Goal: Task Accomplishment & Management: Manage account settings

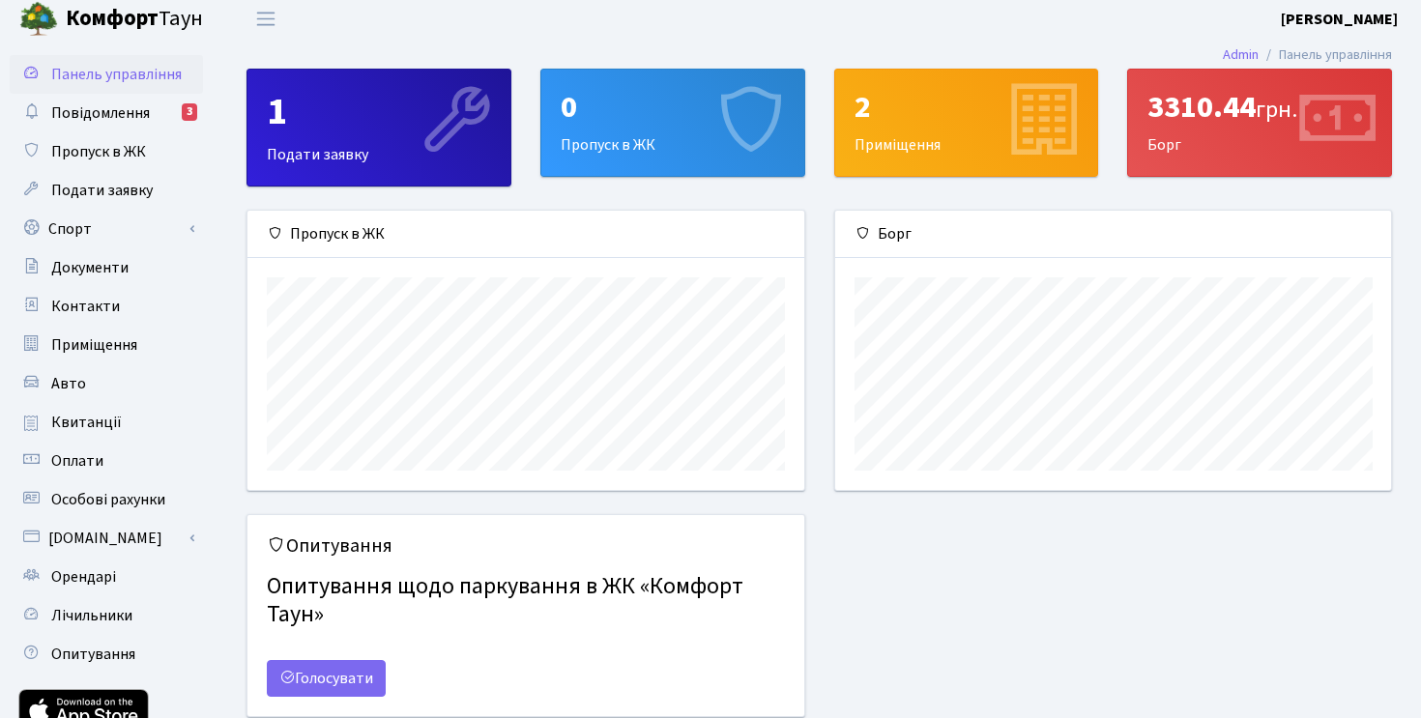
scroll to position [3, 0]
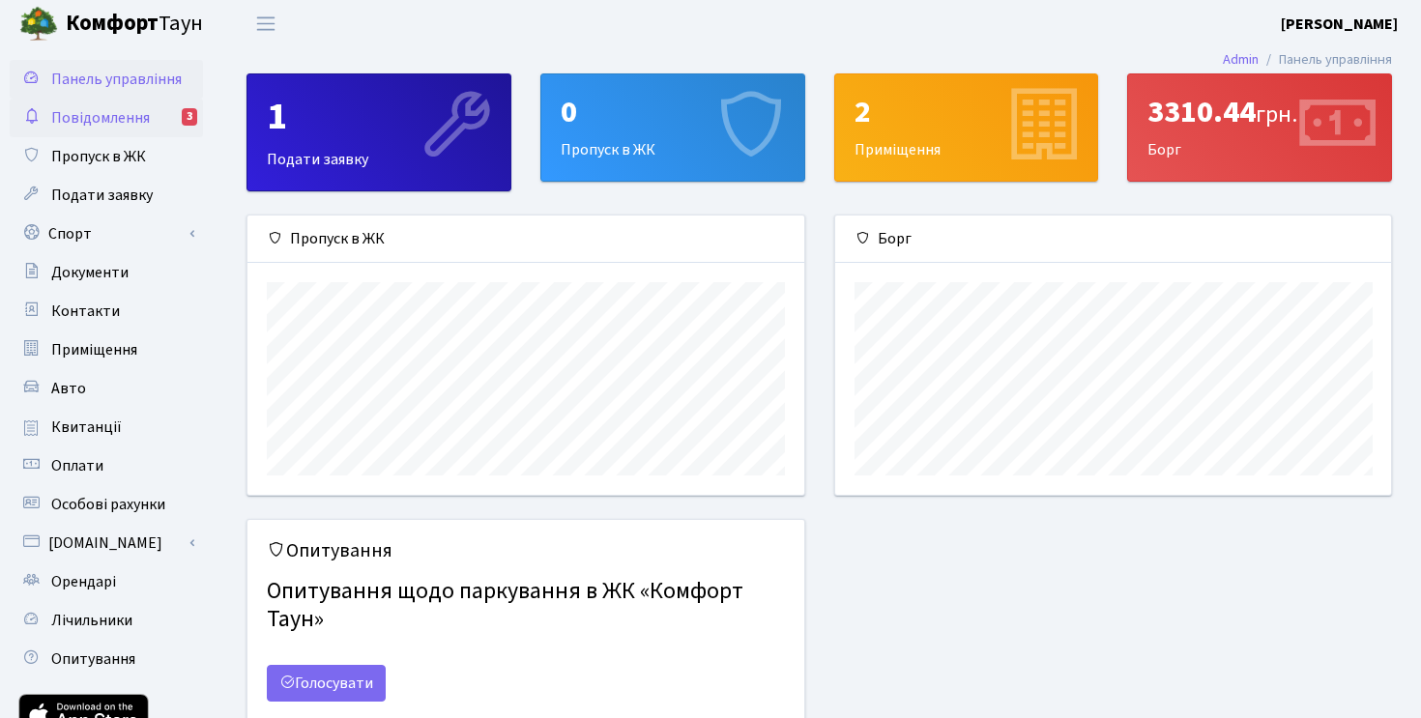
click at [172, 122] on link "Повідомлення 3" at bounding box center [106, 118] width 193 height 39
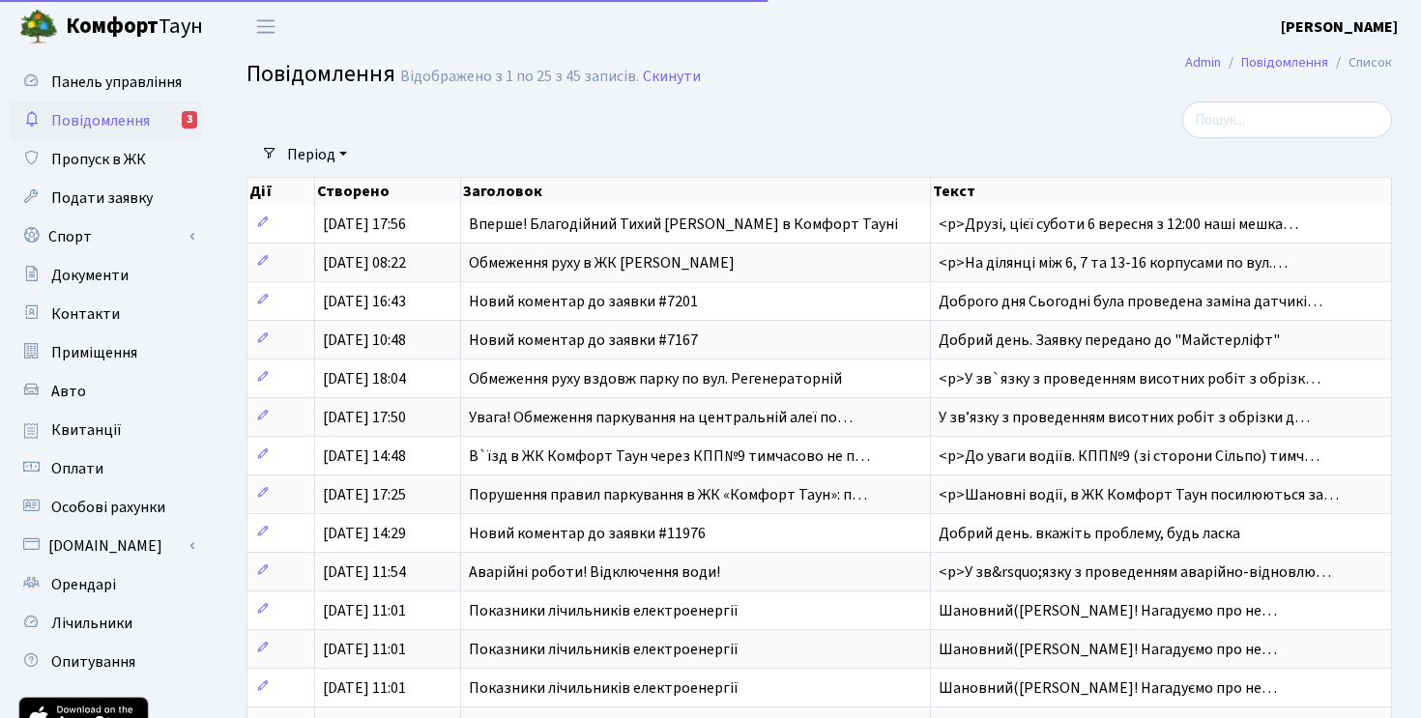
select select "25"
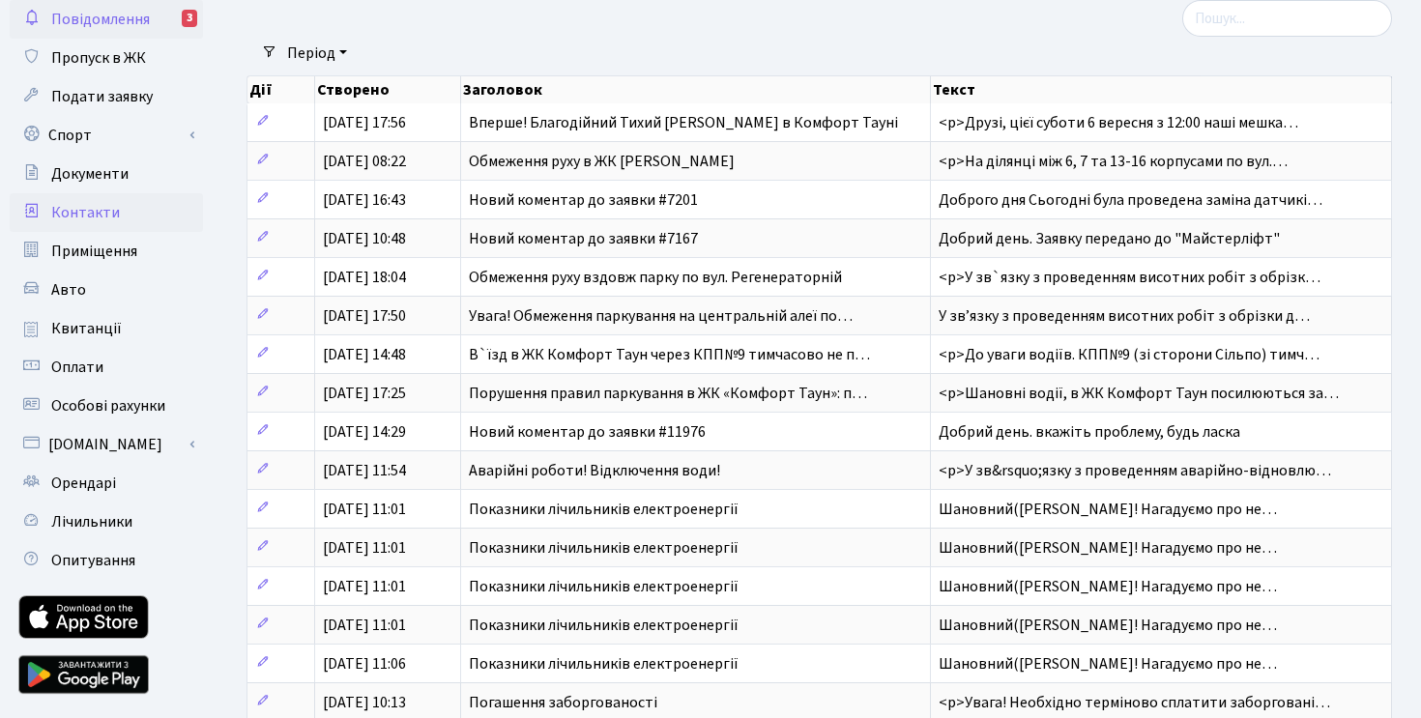
scroll to position [126, 0]
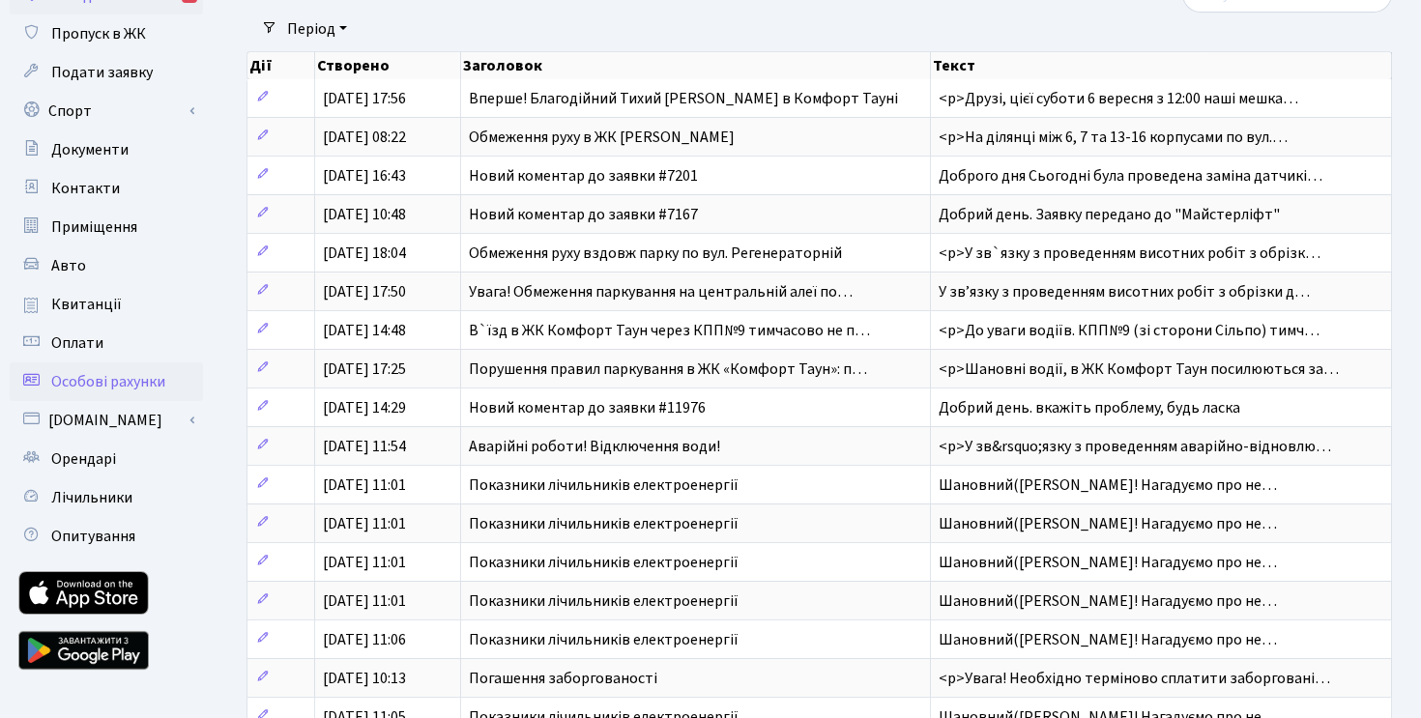
click at [103, 380] on span "Особові рахунки" at bounding box center [108, 381] width 114 height 21
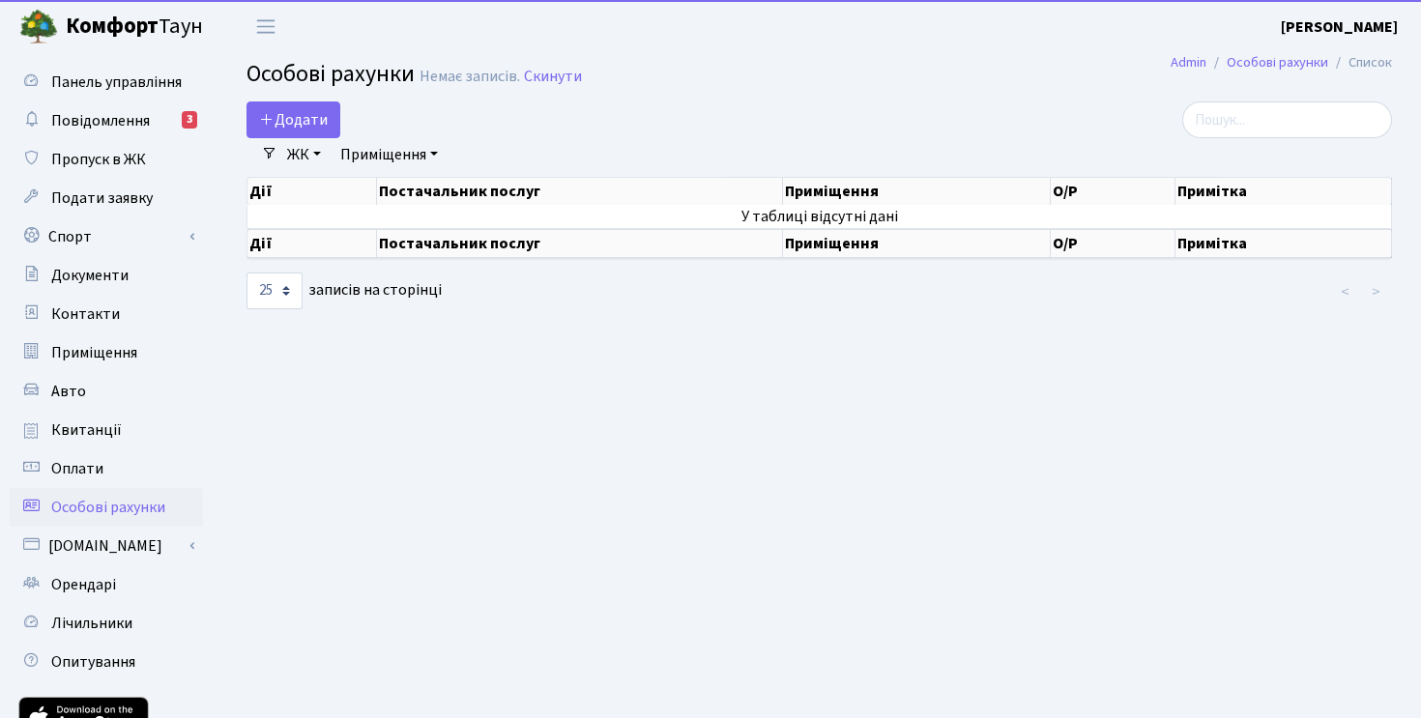
select select "25"
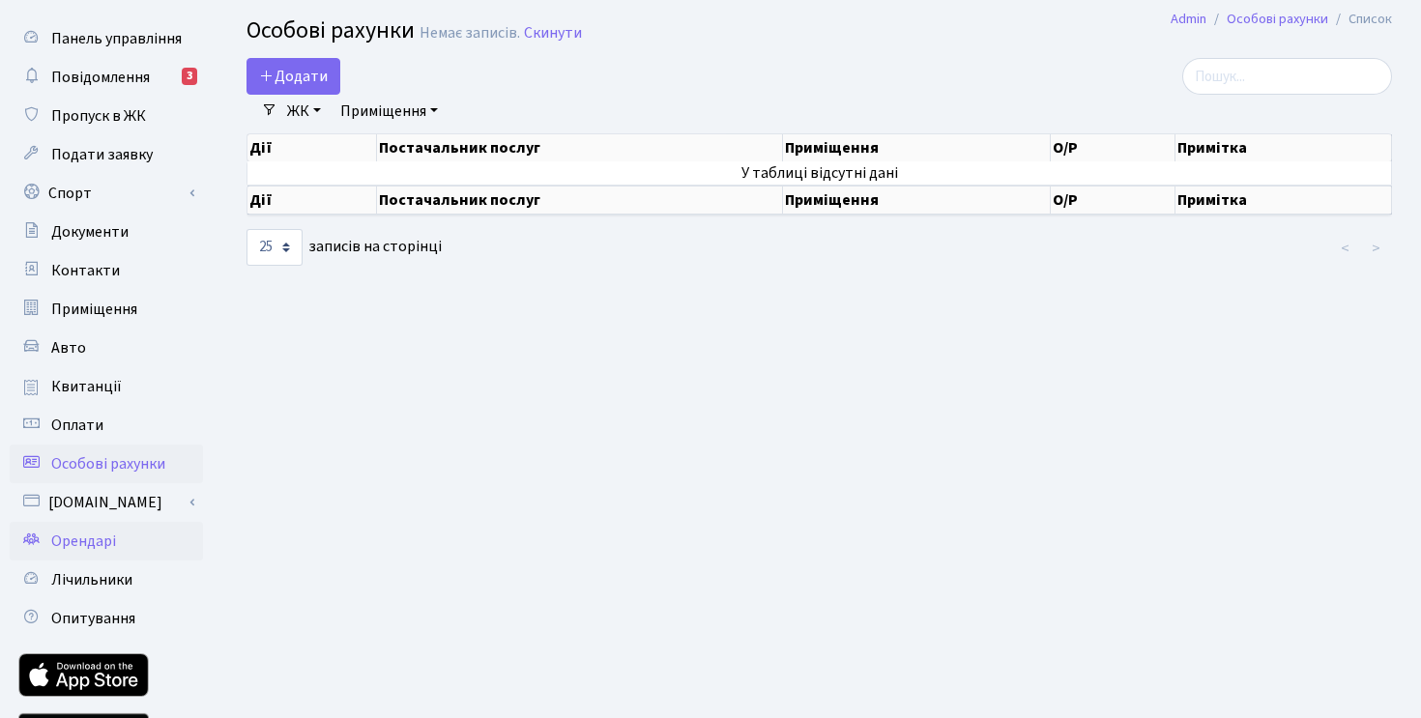
scroll to position [44, 0]
click at [106, 555] on link "Орендарі" at bounding box center [106, 540] width 193 height 39
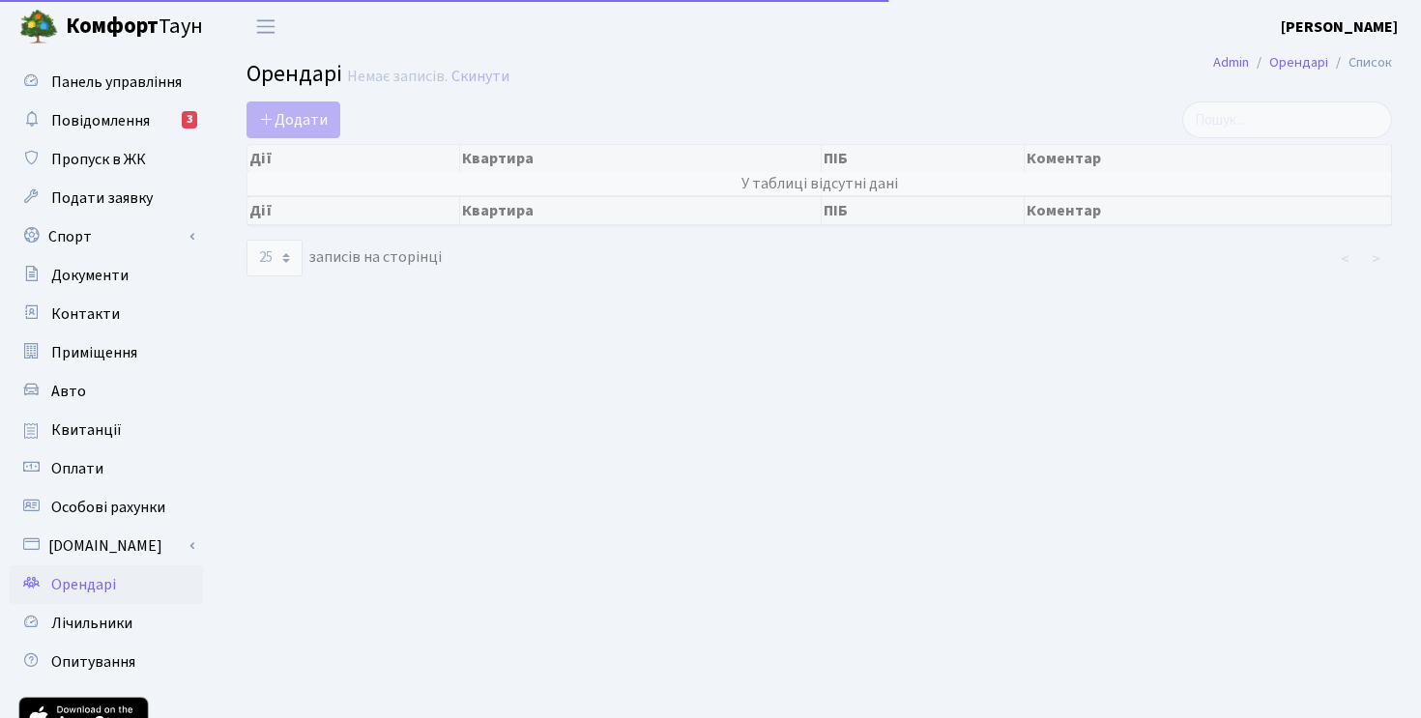
select select "25"
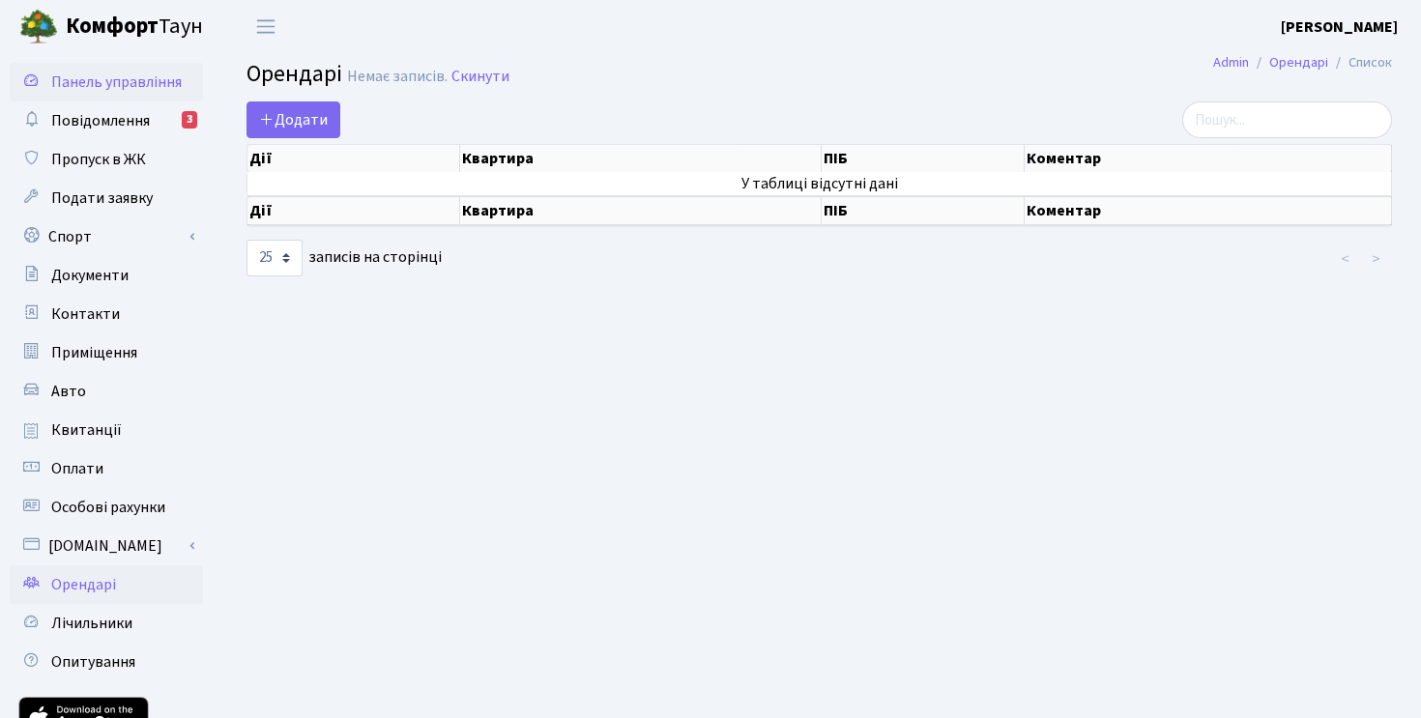
click at [116, 83] on span "Панель управління" at bounding box center [116, 82] width 131 height 21
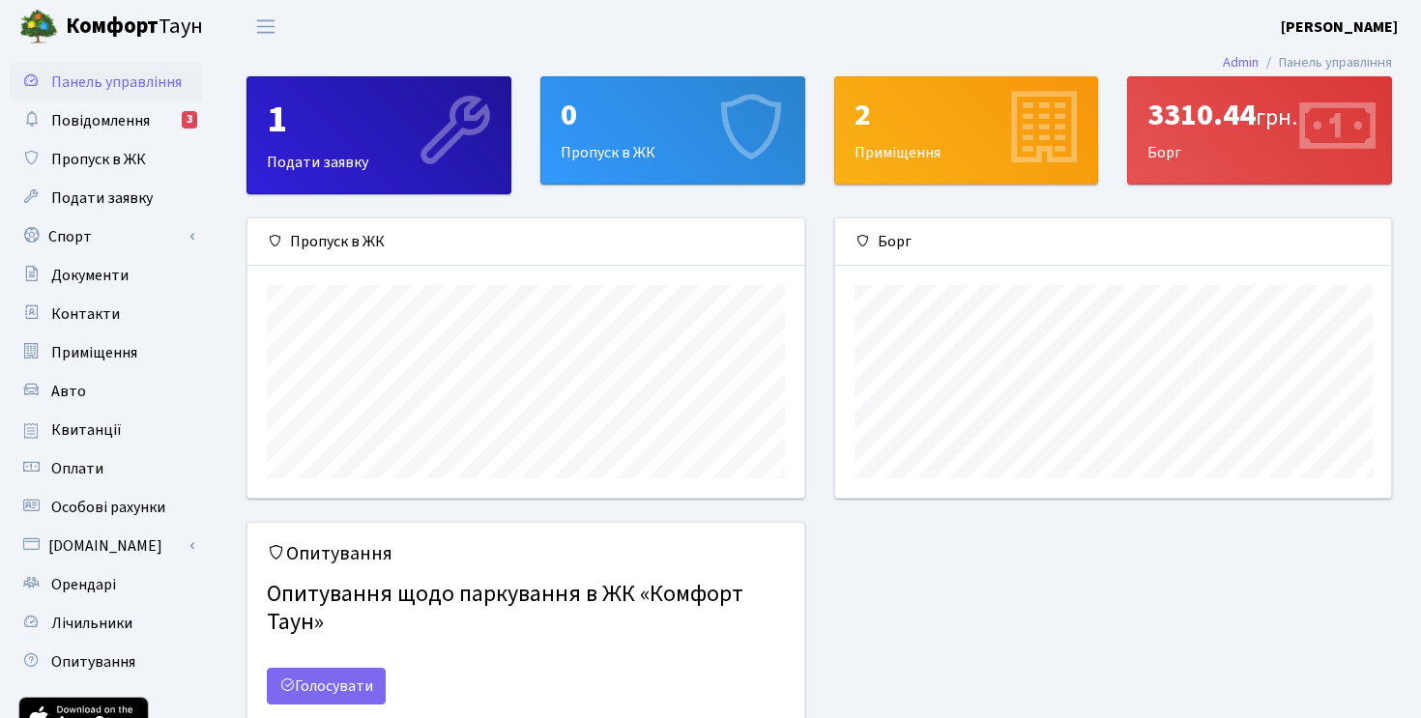
scroll to position [279, 556]
click at [996, 161] on div "2 Приміщення" at bounding box center [966, 130] width 263 height 106
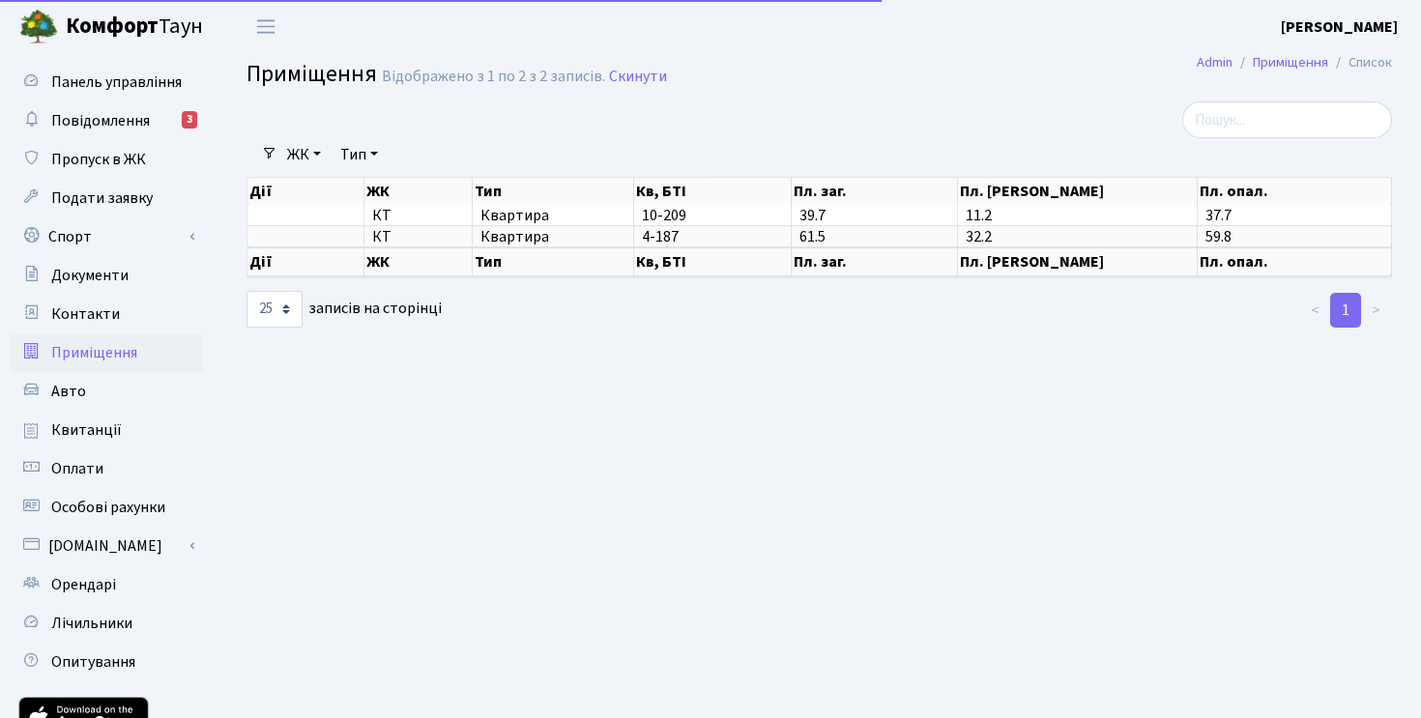
select select "25"
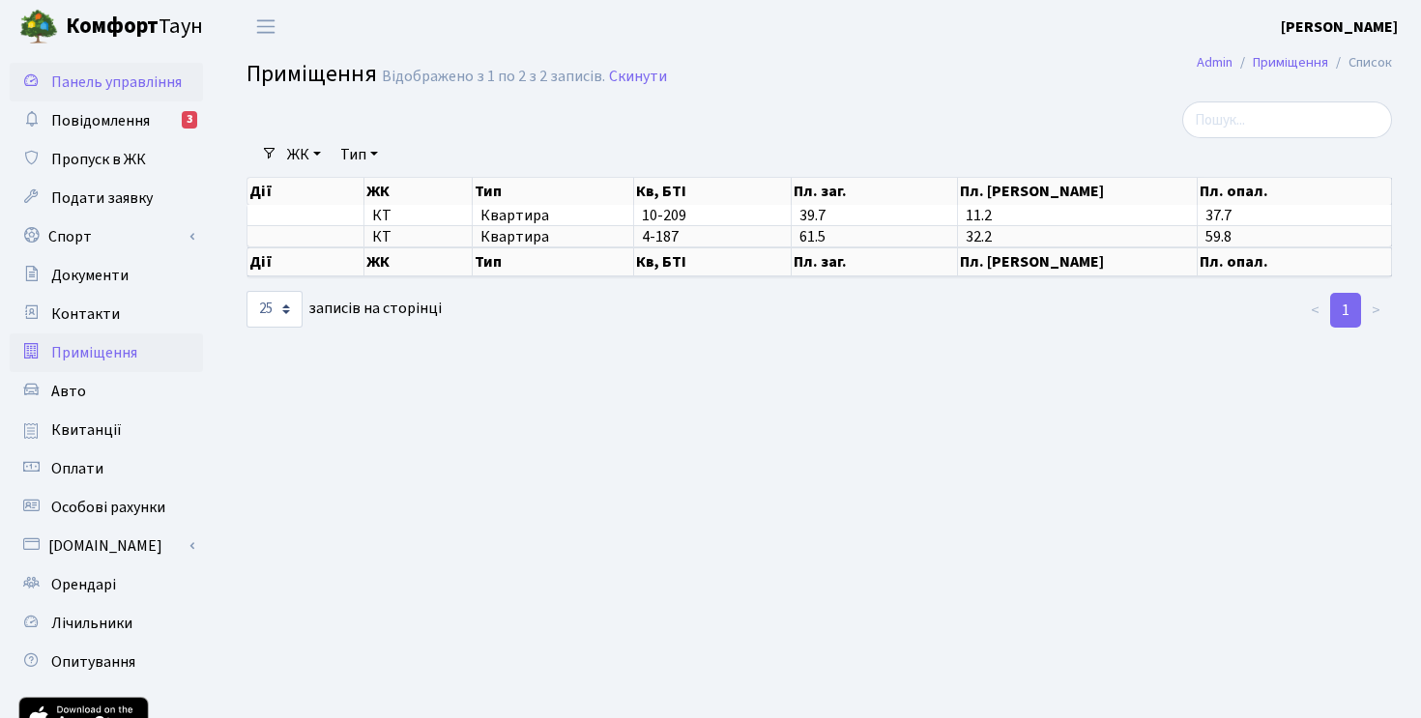
click at [139, 98] on link "Панель управління" at bounding box center [106, 82] width 193 height 39
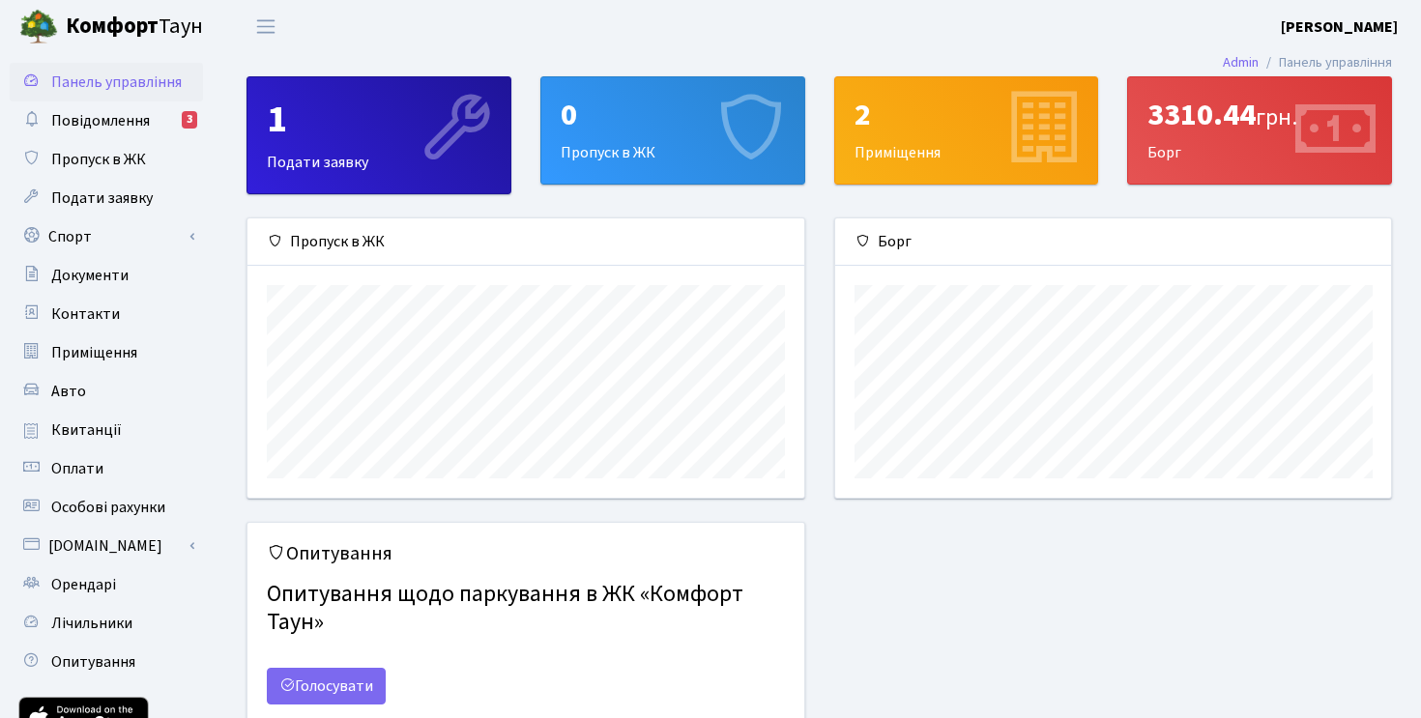
scroll to position [279, 556]
click at [1183, 150] on div "3310.44 грн. Борг" at bounding box center [1259, 130] width 263 height 106
click at [1286, 149] on div "3310.44 грн. Борг" at bounding box center [1259, 130] width 263 height 106
click at [131, 535] on link "[DOMAIN_NAME]" at bounding box center [106, 546] width 193 height 39
click at [112, 624] on link "Оплати" at bounding box center [106, 623] width 193 height 39
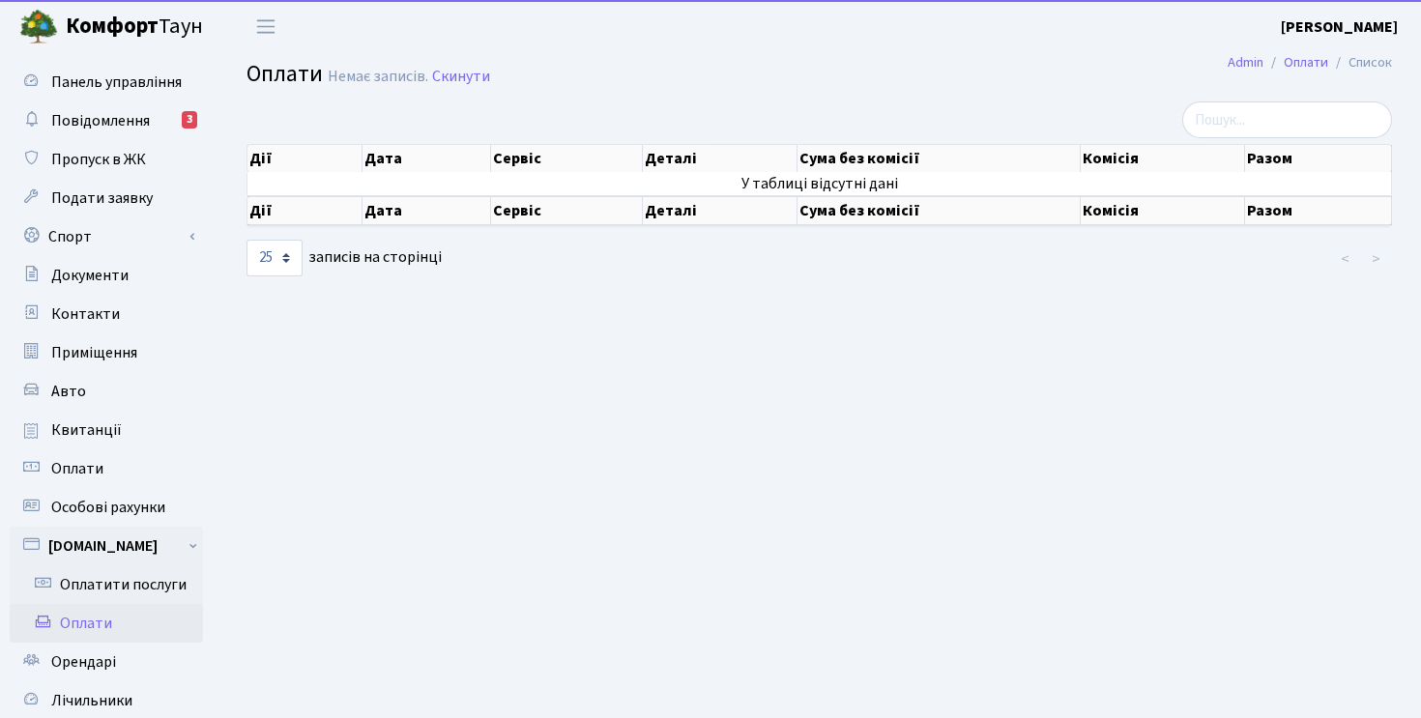
select select "25"
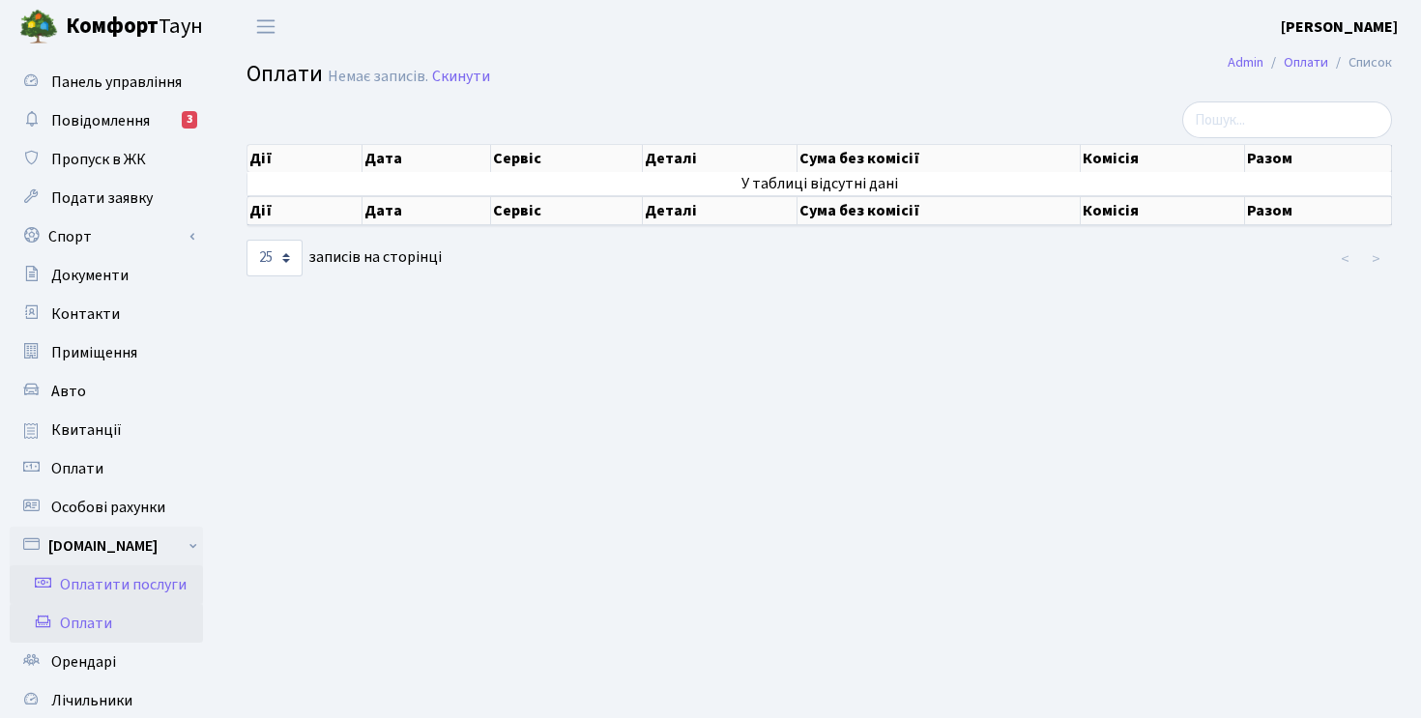
click at [99, 594] on link "Оплатити послуги" at bounding box center [106, 585] width 193 height 39
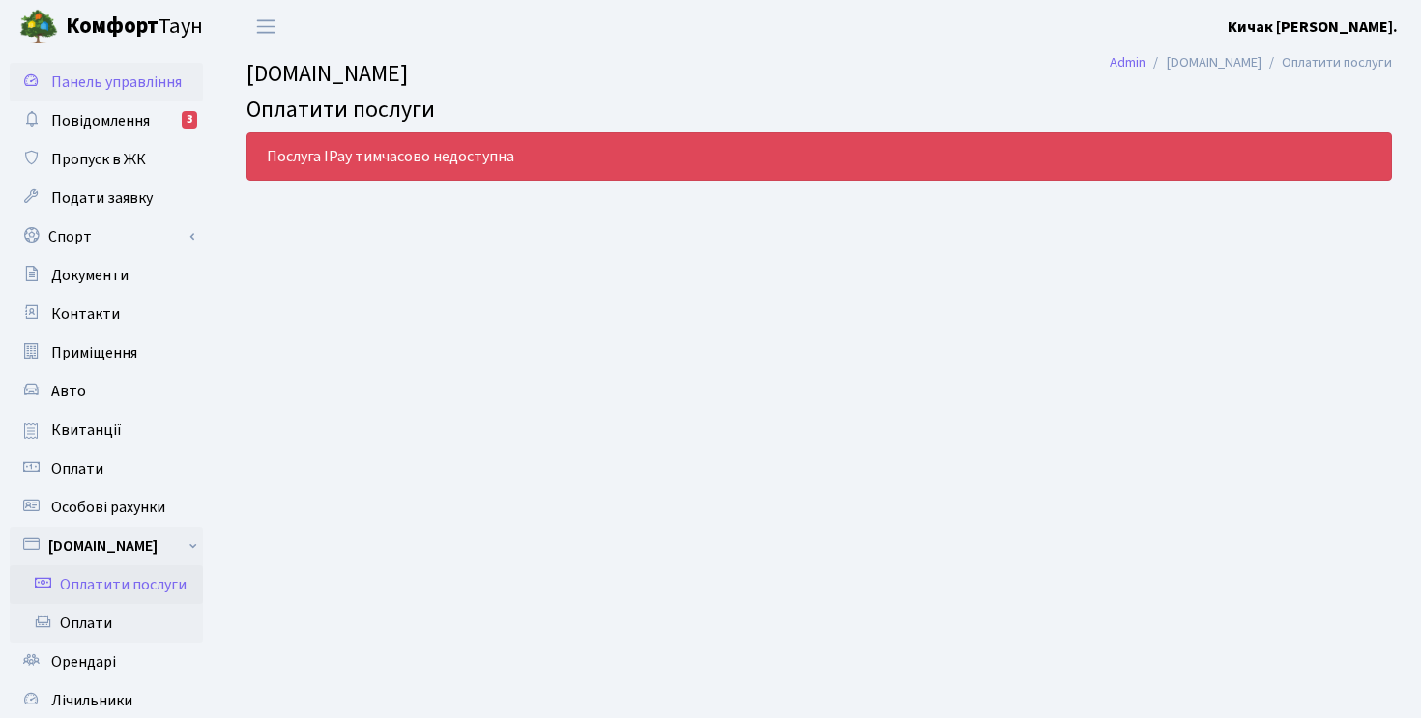
click at [100, 93] on link "Панель управління" at bounding box center [106, 82] width 193 height 39
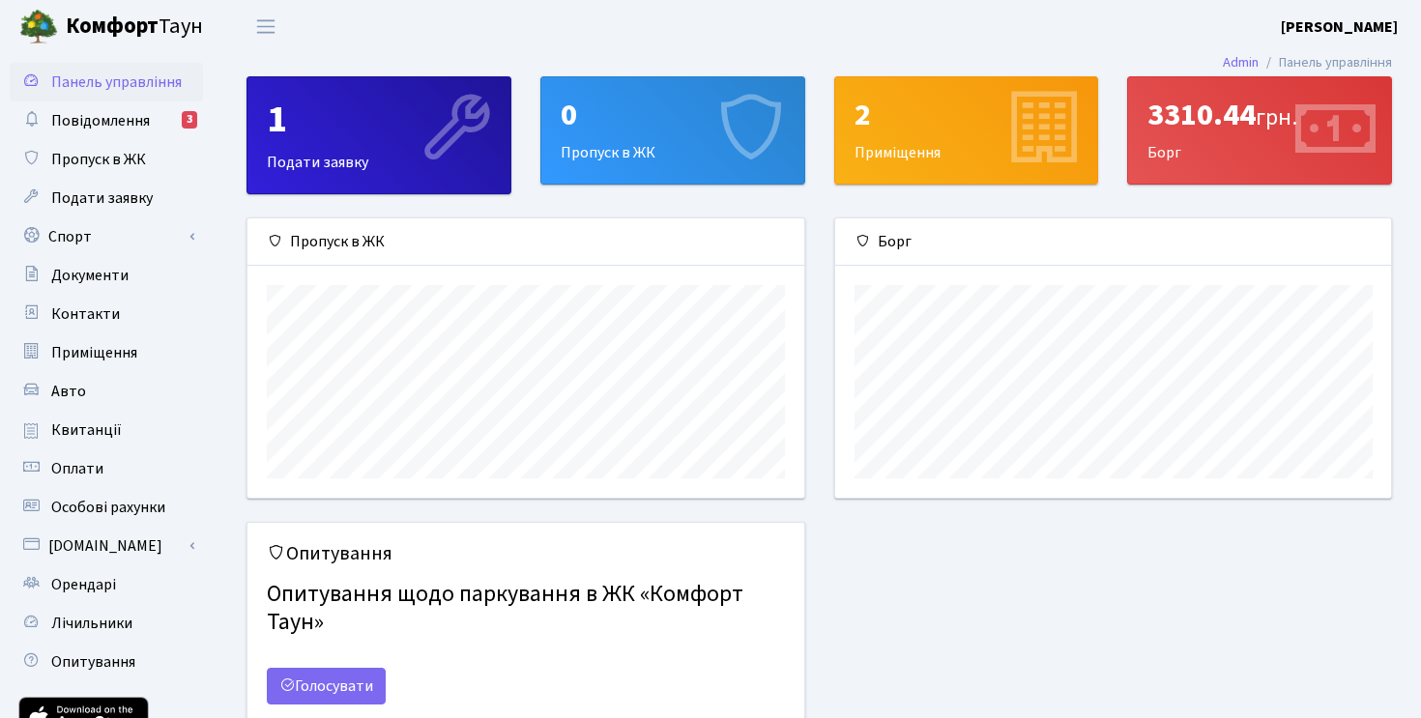
scroll to position [279, 556]
click at [248, 28] on button "Переключити навігацію" at bounding box center [266, 27] width 48 height 32
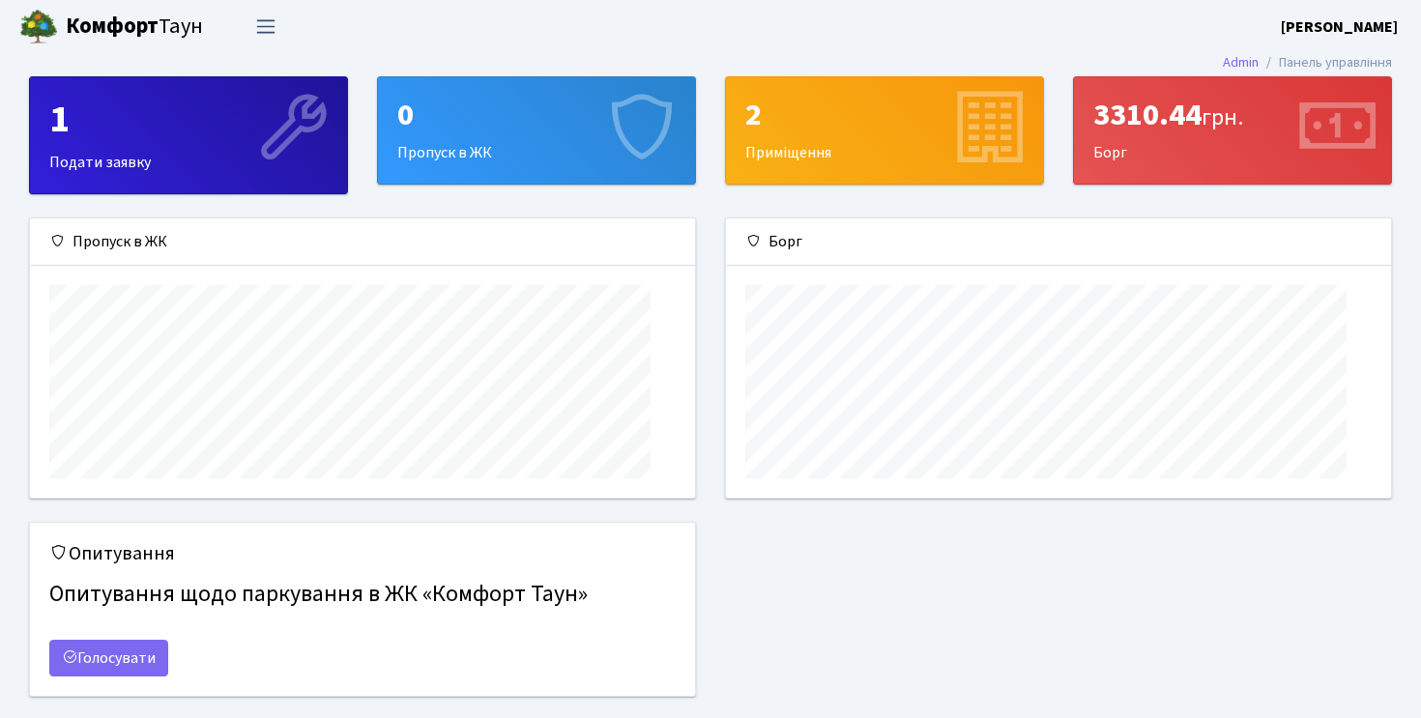
scroll to position [279, 664]
click at [257, 24] on span "Переключити навігацію" at bounding box center [265, 26] width 29 height 22
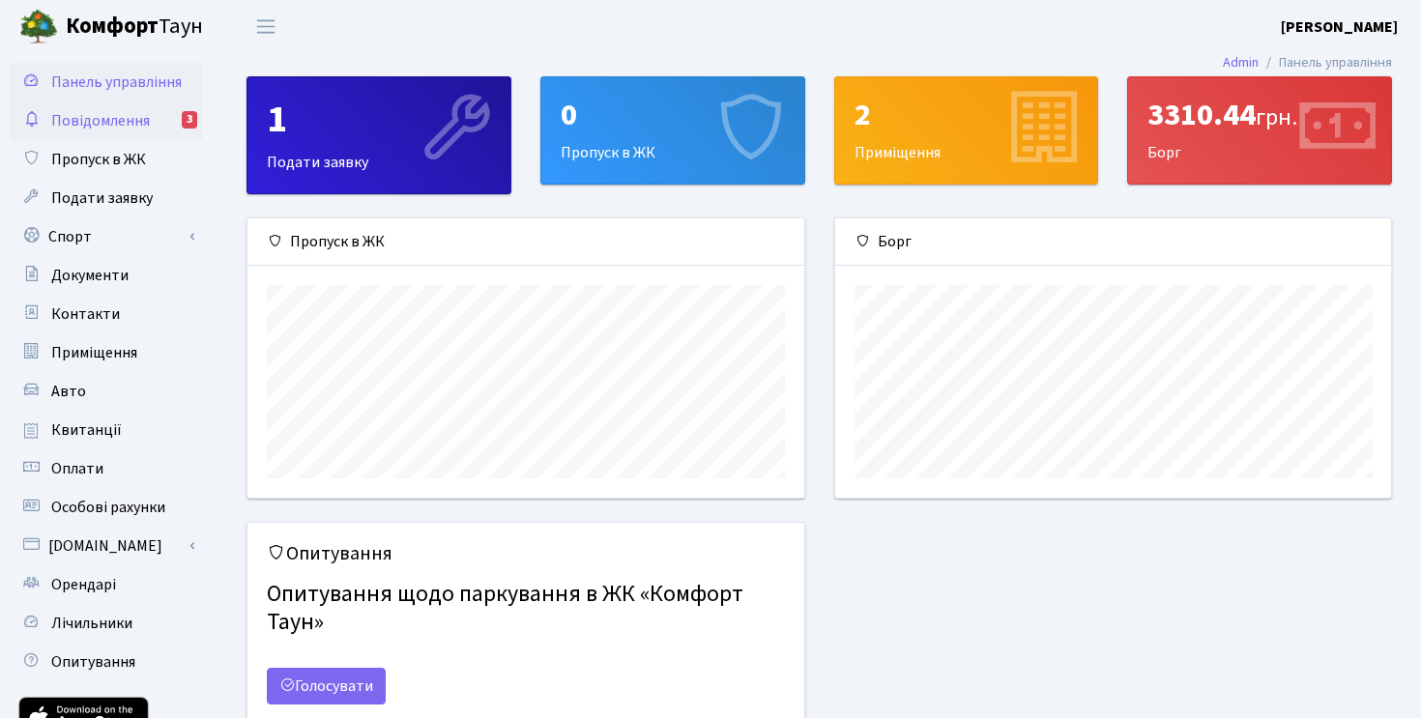
scroll to position [279, 556]
click at [114, 85] on span "Панель управління" at bounding box center [116, 82] width 131 height 21
click at [911, 113] on div "2" at bounding box center [967, 115] width 224 height 37
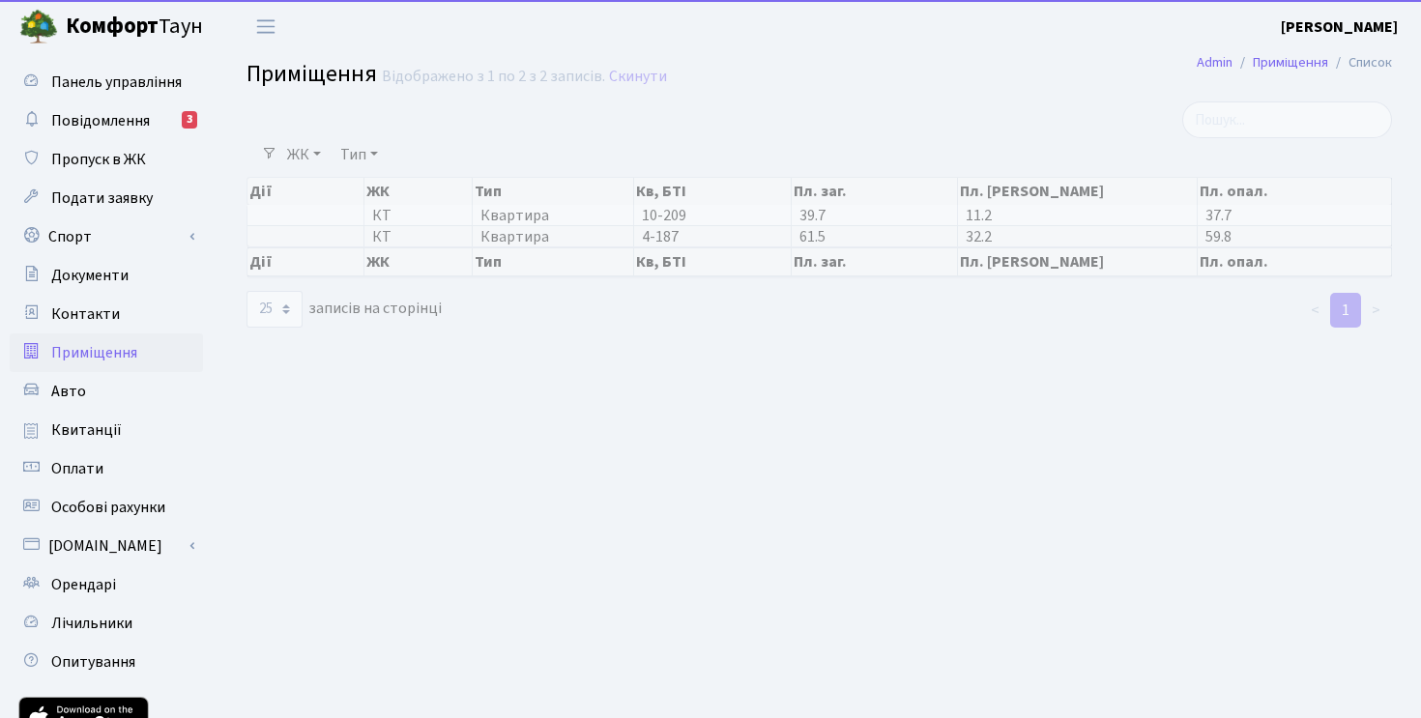
select select "25"
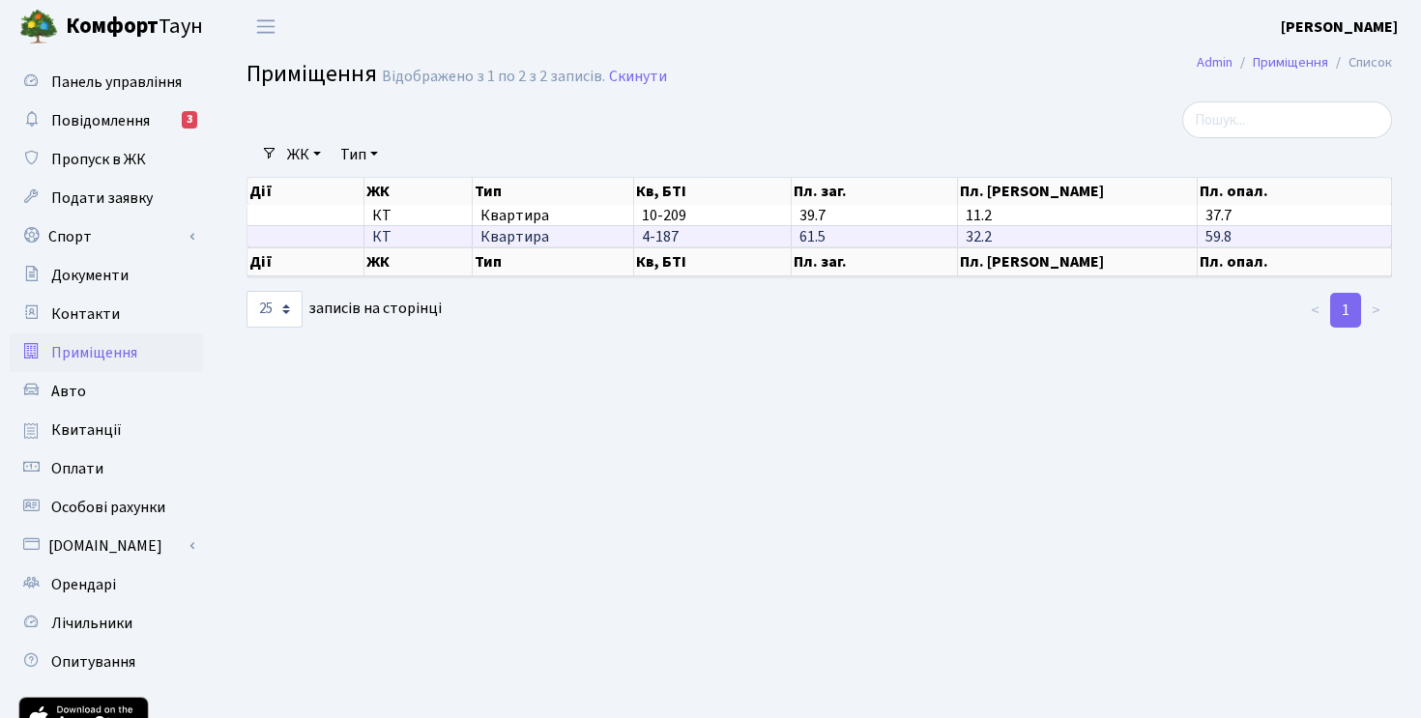
click at [507, 245] on span "Квартира" at bounding box center [553, 236] width 144 height 15
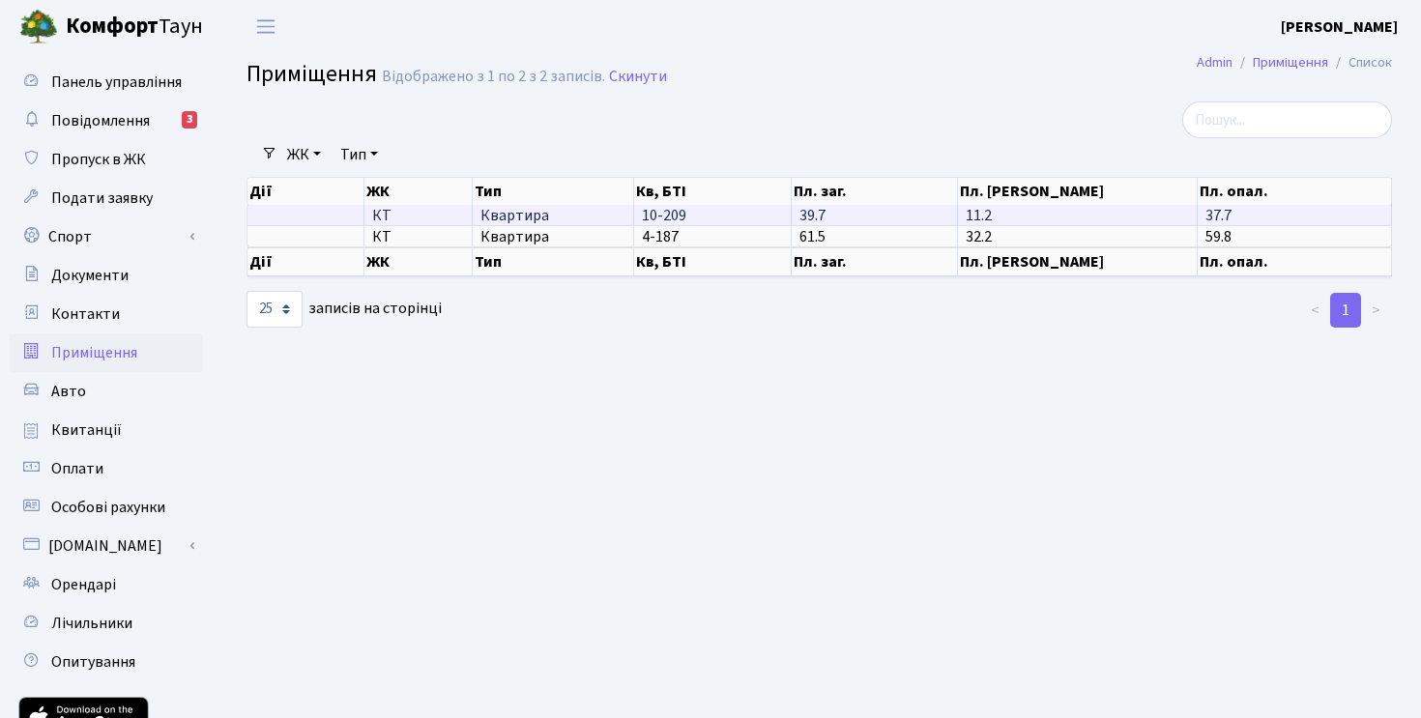
click at [509, 223] on span "Квартира" at bounding box center [553, 215] width 144 height 15
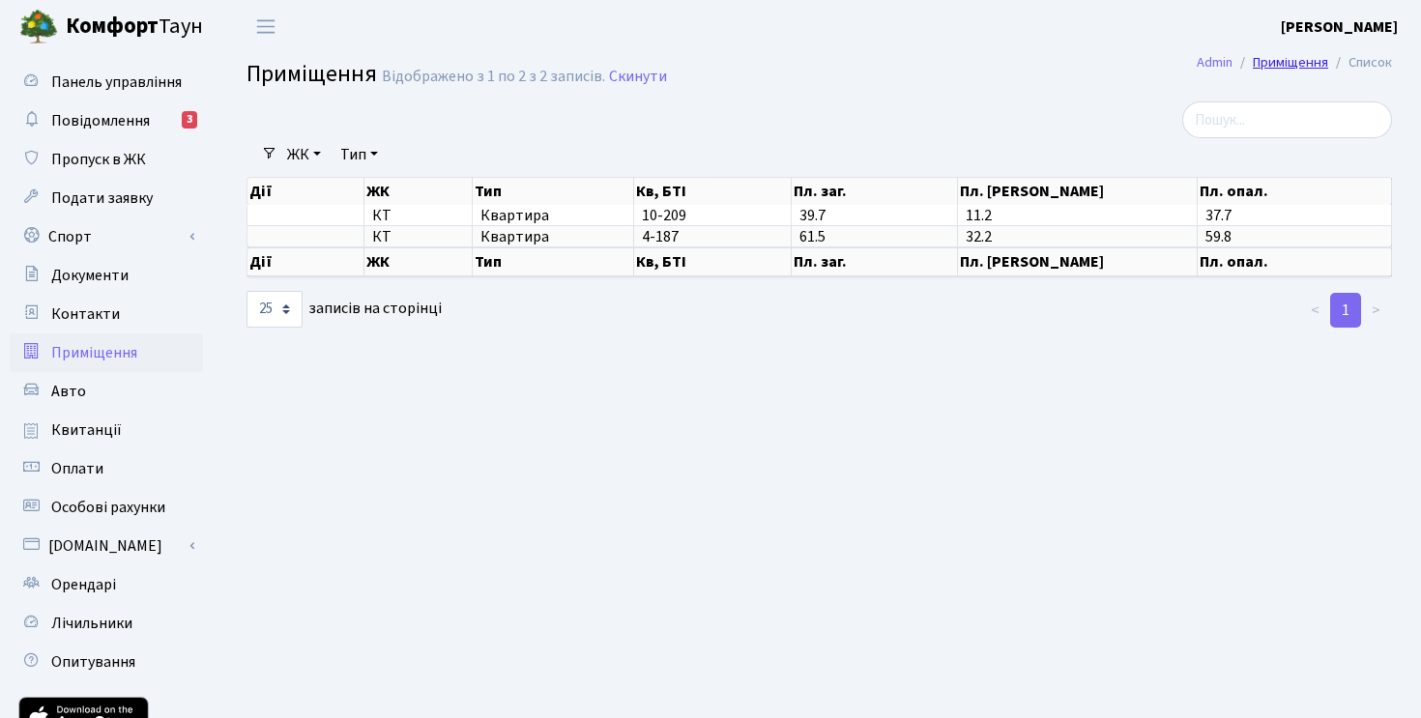
click at [1308, 61] on link "Приміщення" at bounding box center [1290, 62] width 75 height 20
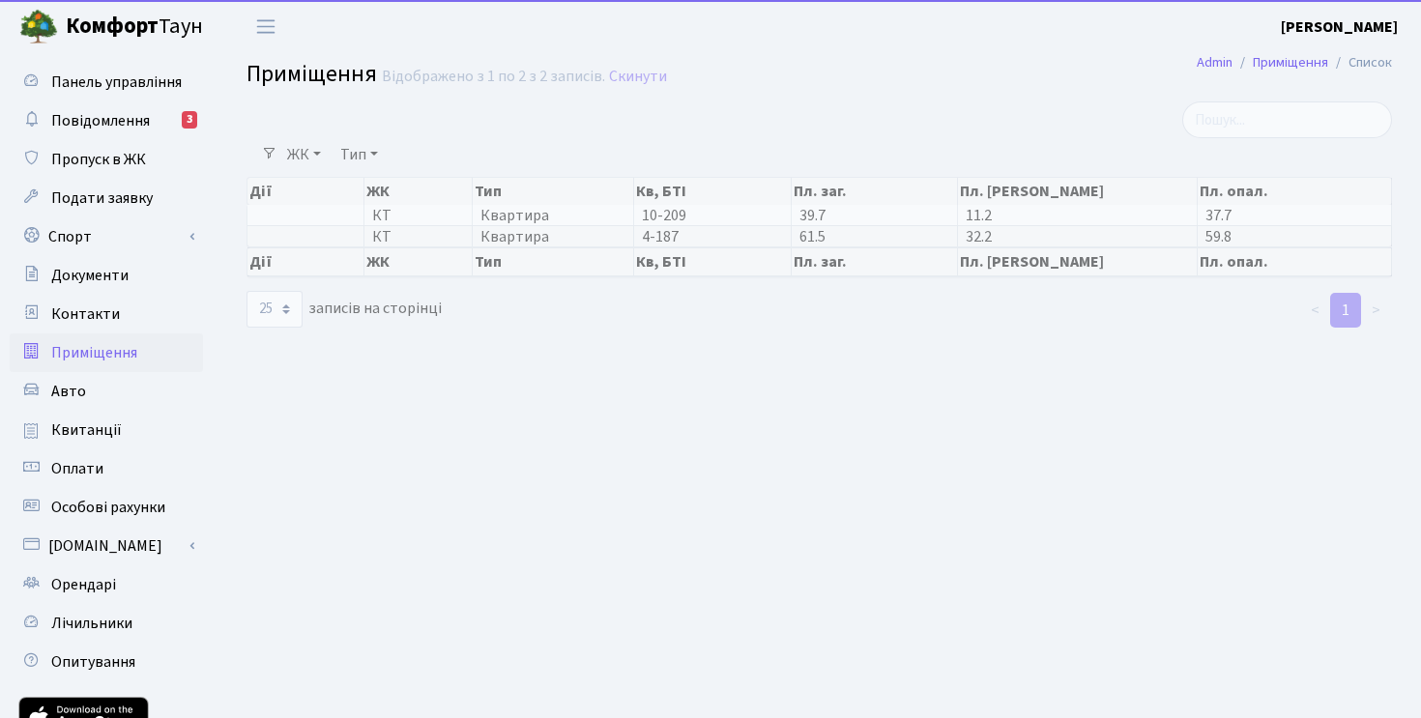
select select "25"
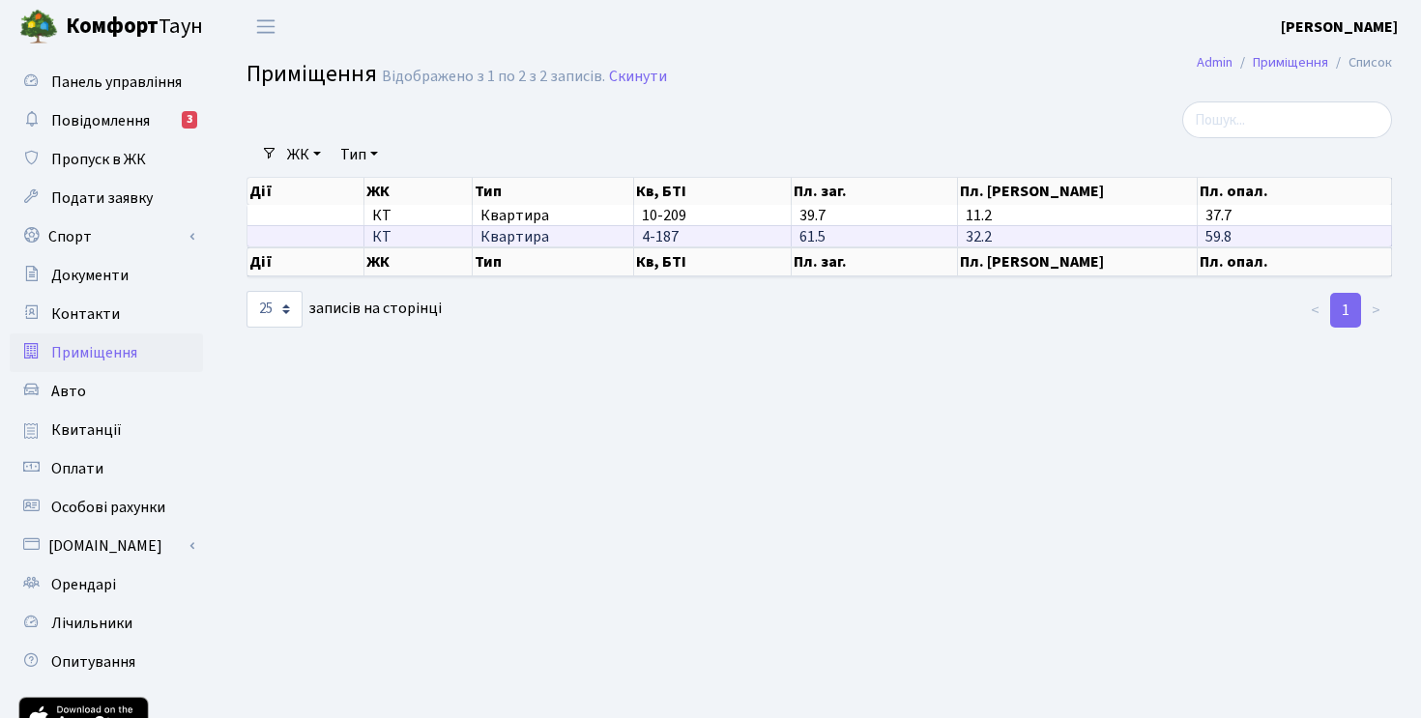
click at [529, 245] on span "Квартира" at bounding box center [553, 236] width 144 height 15
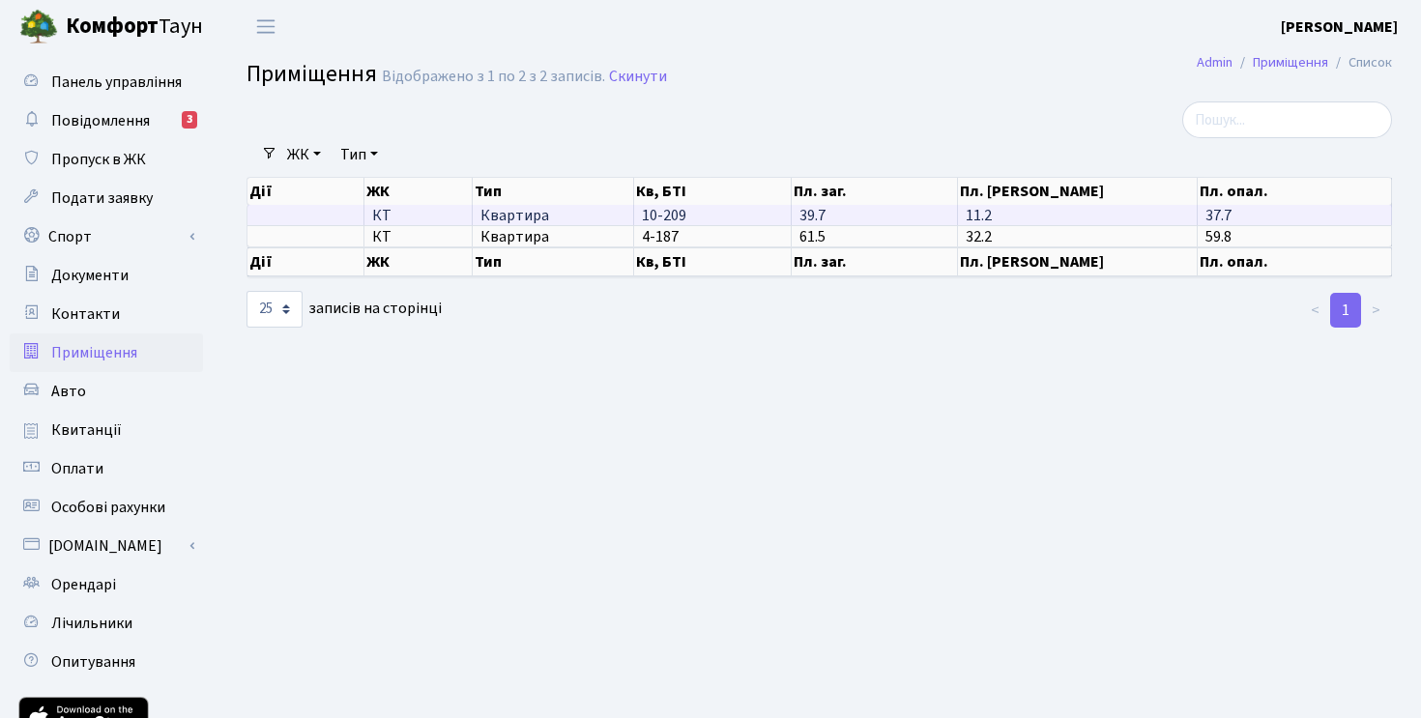
click at [500, 223] on span "Квартира" at bounding box center [553, 215] width 144 height 15
click at [174, 32] on span "Комфорт Таун" at bounding box center [134, 27] width 137 height 33
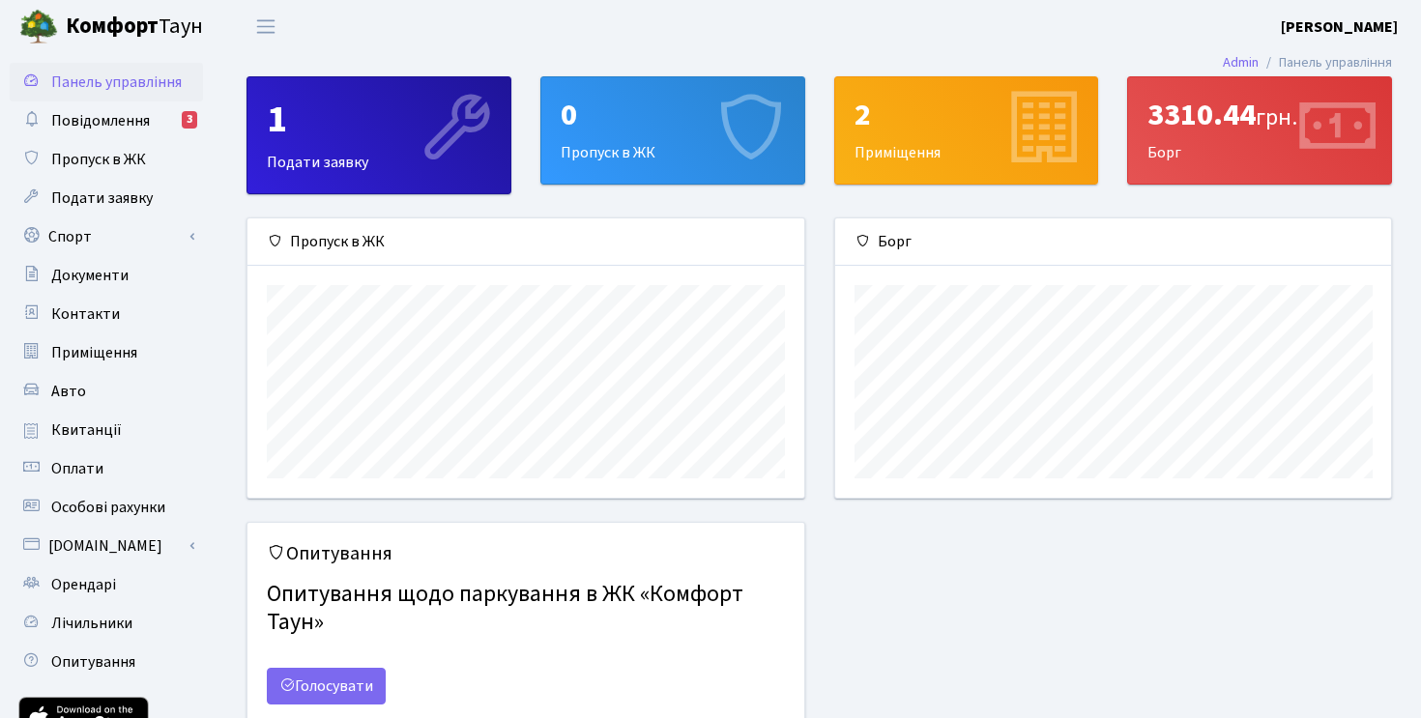
scroll to position [279, 556]
click at [1231, 62] on link "Admin" at bounding box center [1241, 62] width 36 height 20
click at [1383, 26] on b "[PERSON_NAME]" at bounding box center [1339, 26] width 117 height 21
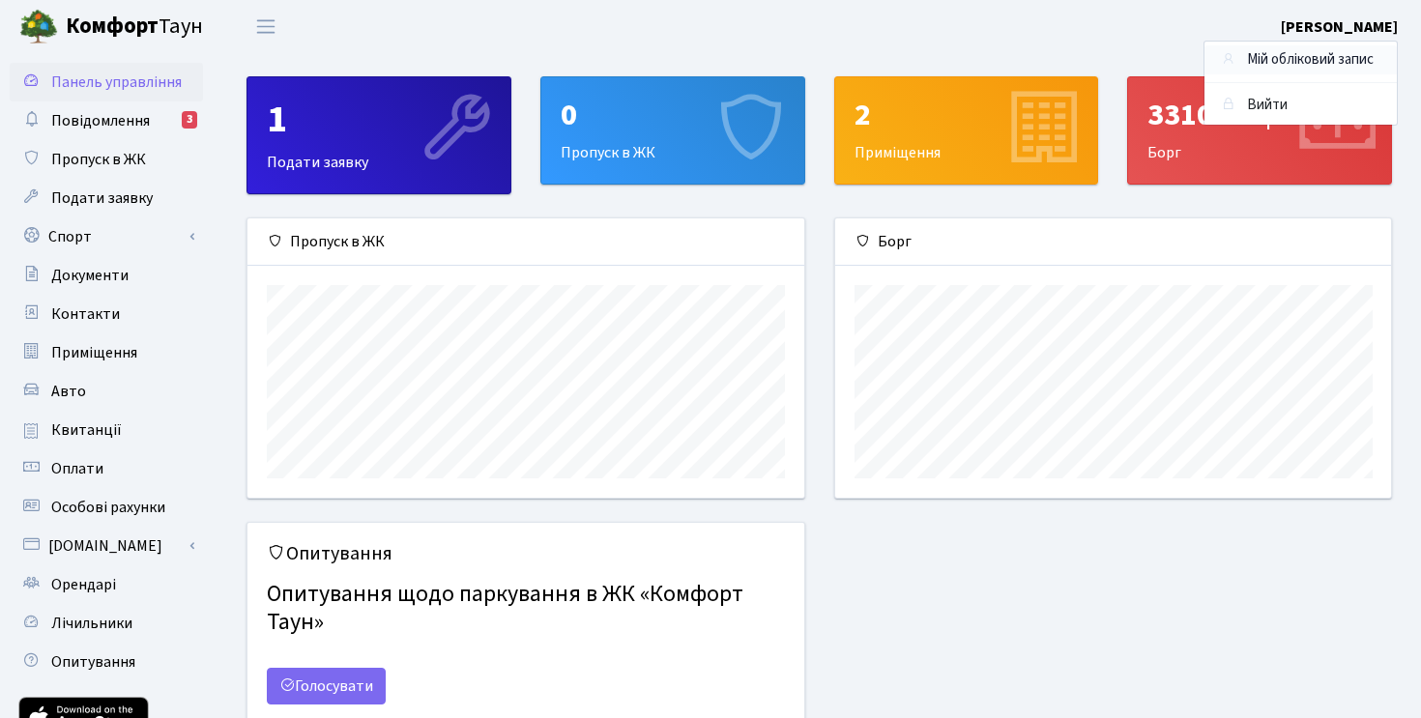
click at [1325, 61] on link "Мій обліковий запис" at bounding box center [1301, 60] width 192 height 30
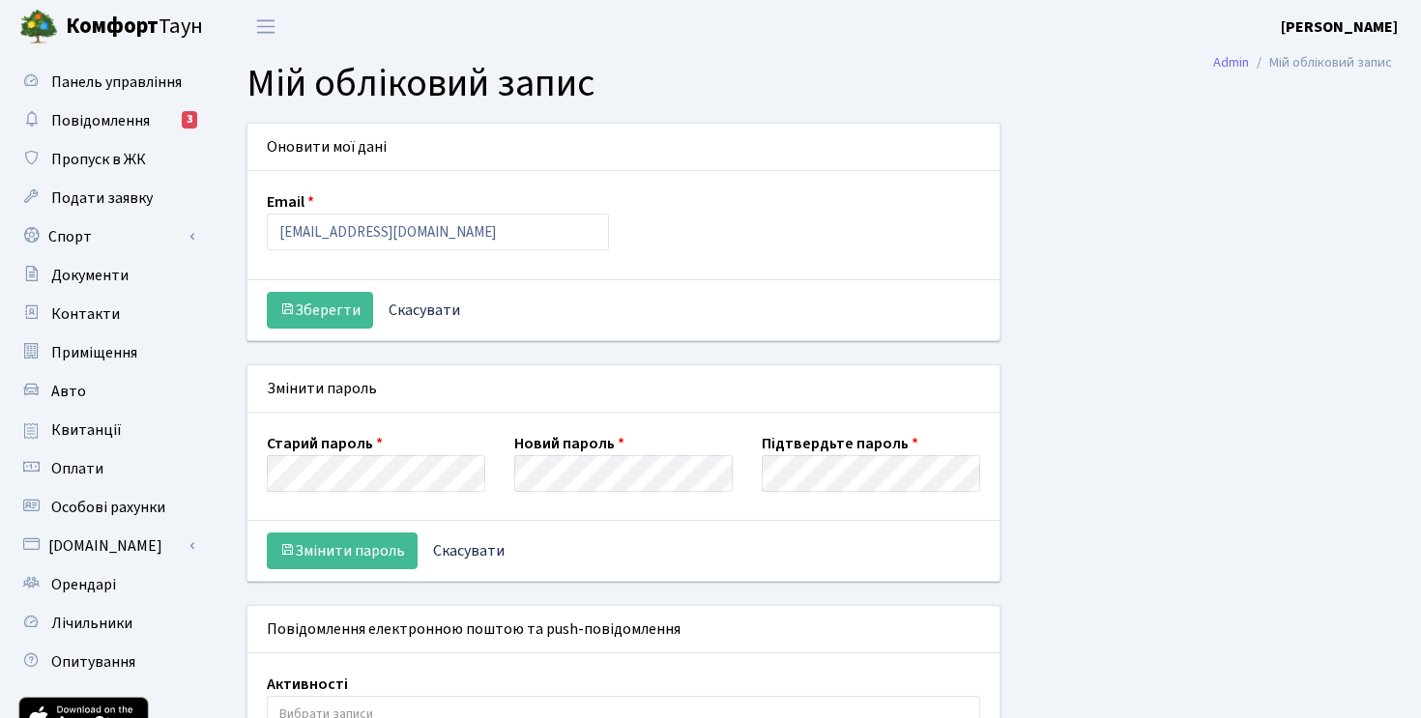
select select
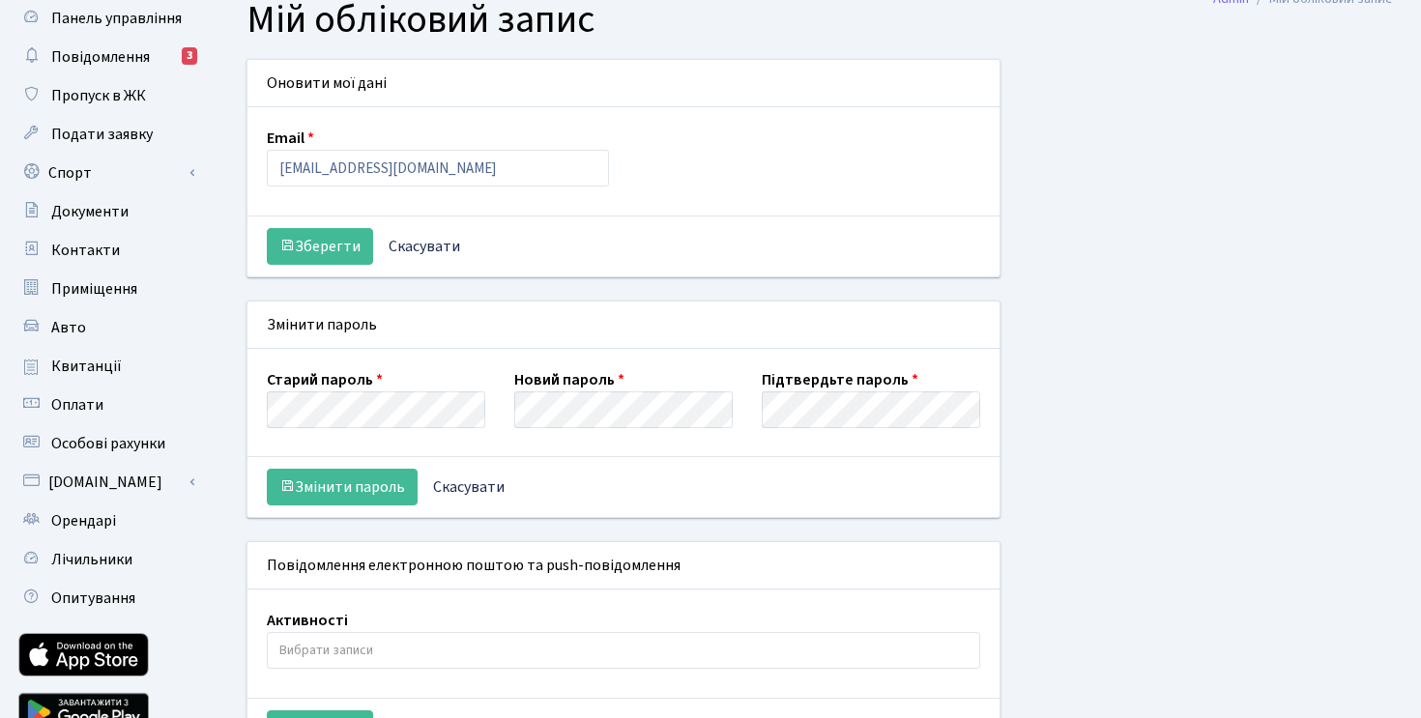
scroll to position [66, 0]
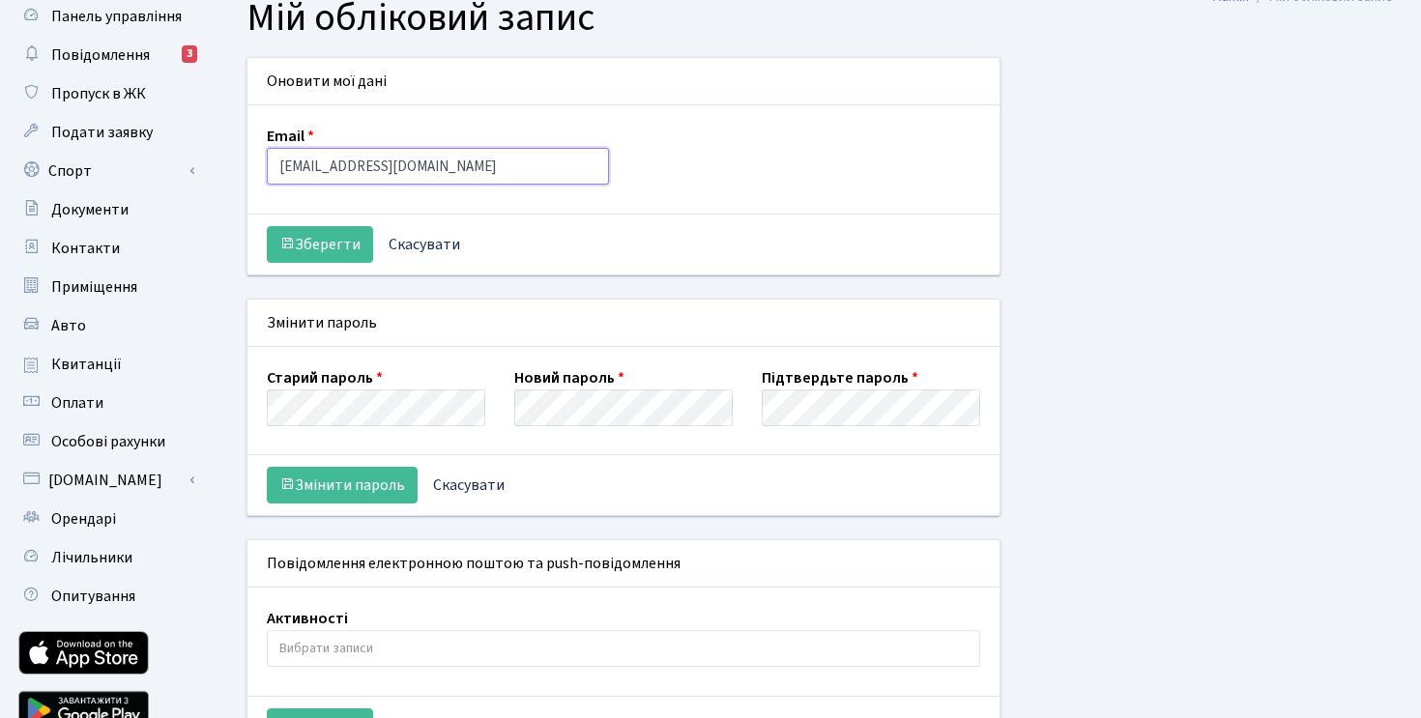
click at [418, 171] on input "[EMAIL_ADDRESS][DOMAIN_NAME]" at bounding box center [438, 166] width 342 height 37
type input "[EMAIL_ADDRESS][DOMAIN_NAME]"
click at [690, 161] on div "Email [EMAIL_ADDRESS][DOMAIN_NAME]" at bounding box center [623, 160] width 743 height 70
click at [309, 251] on button "Зберегти" at bounding box center [320, 244] width 106 height 37
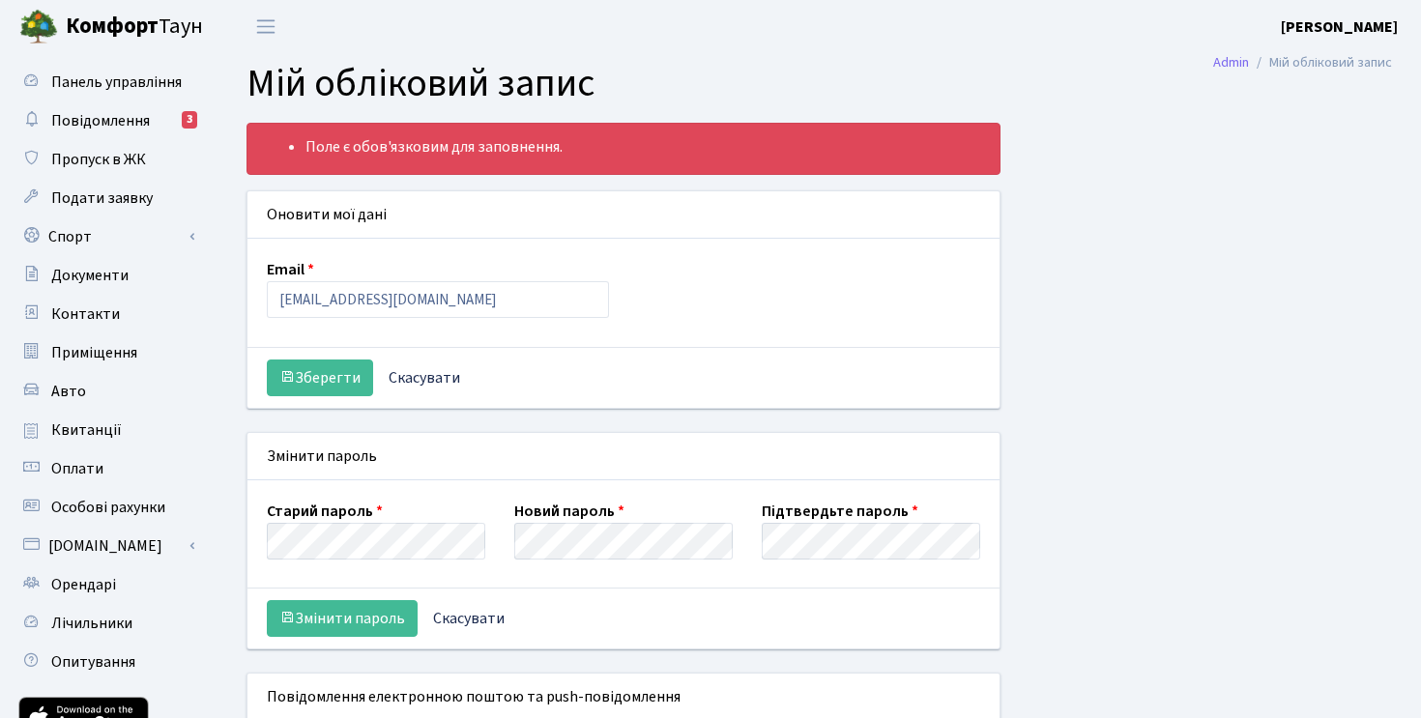
select select
click at [112, 431] on span "Квитанції" at bounding box center [86, 430] width 71 height 21
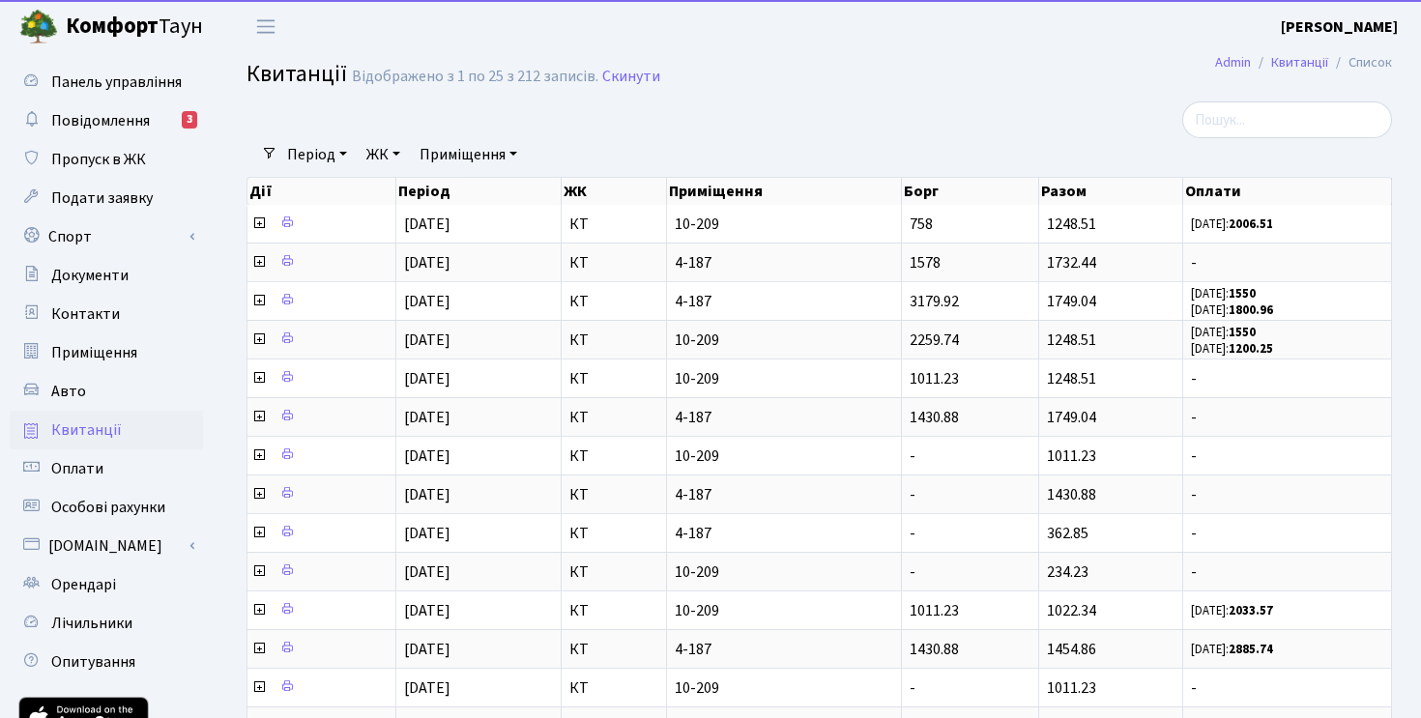
select select "25"
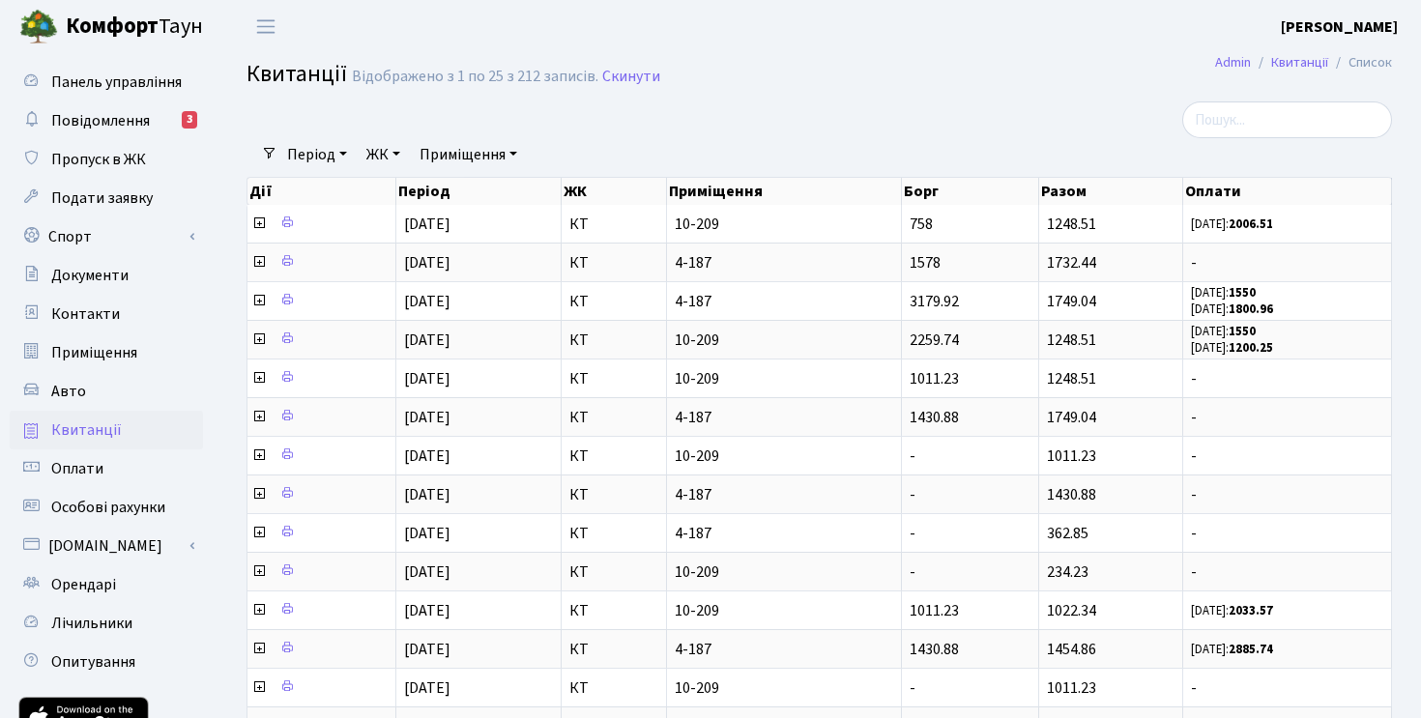
click at [1364, 33] on b "[PERSON_NAME]" at bounding box center [1339, 26] width 117 height 21
click at [1325, 89] on div "Мій обліковий запис Вийти" at bounding box center [1301, 83] width 194 height 85
click at [1357, 41] on header "[PERSON_NAME] [PERSON_NAME] Мій обліковий запис Вийти" at bounding box center [710, 26] width 1421 height 53
click at [1358, 33] on b "[PERSON_NAME]" at bounding box center [1339, 26] width 117 height 21
click at [1285, 114] on link "Вийти" at bounding box center [1301, 106] width 192 height 30
